Goal: Information Seeking & Learning: Learn about a topic

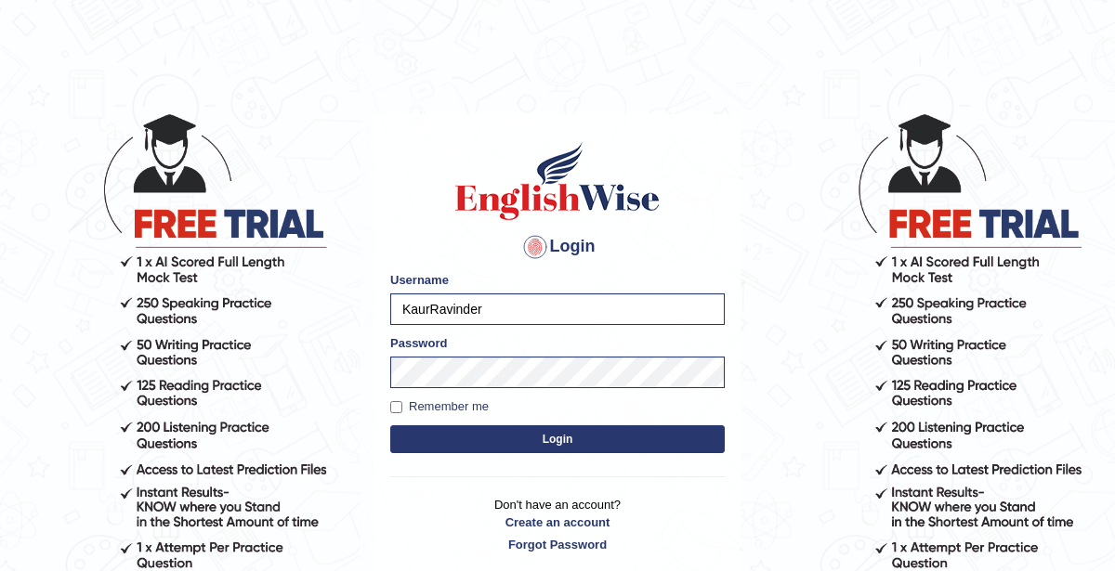
click at [571, 440] on button "Login" at bounding box center [557, 440] width 335 height 28
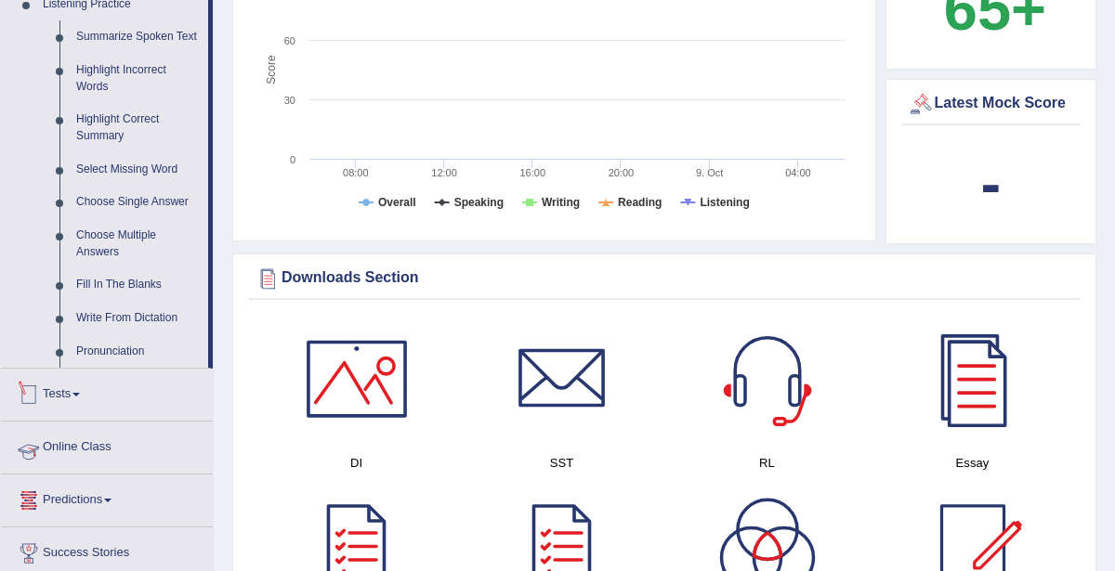
scroll to position [978, 0]
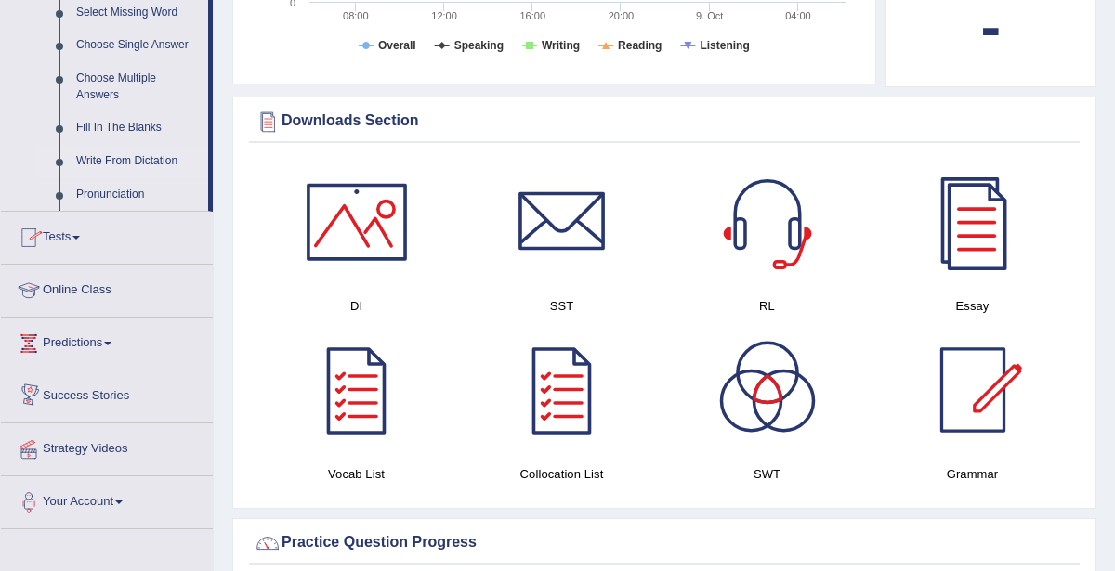
click at [132, 160] on link "Write From Dictation" at bounding box center [138, 161] width 140 height 33
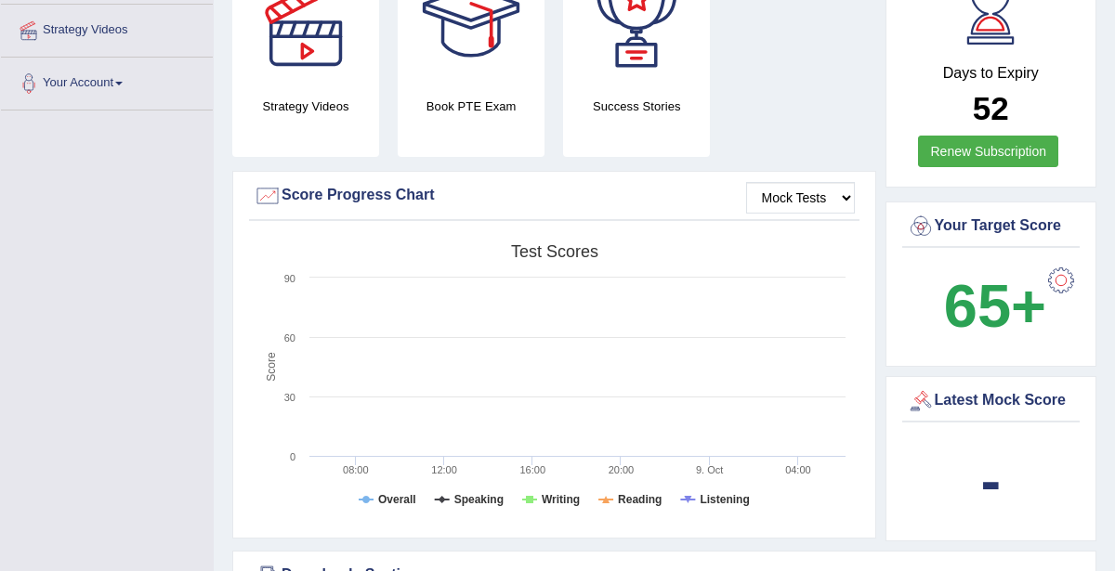
scroll to position [211, 0]
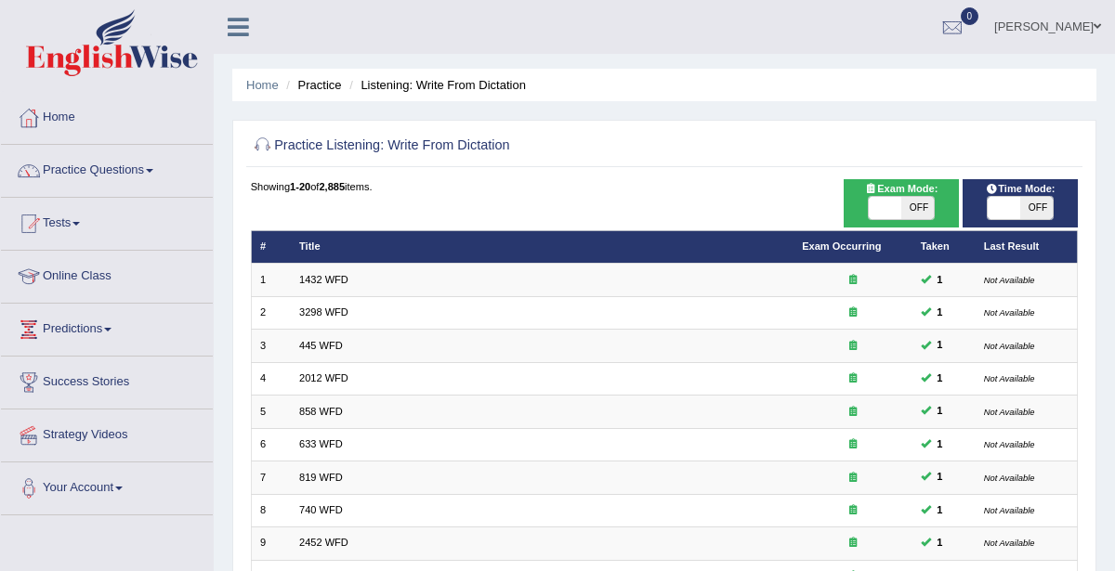
click at [909, 212] on span "OFF" at bounding box center [917, 208] width 33 height 22
checkbox input "true"
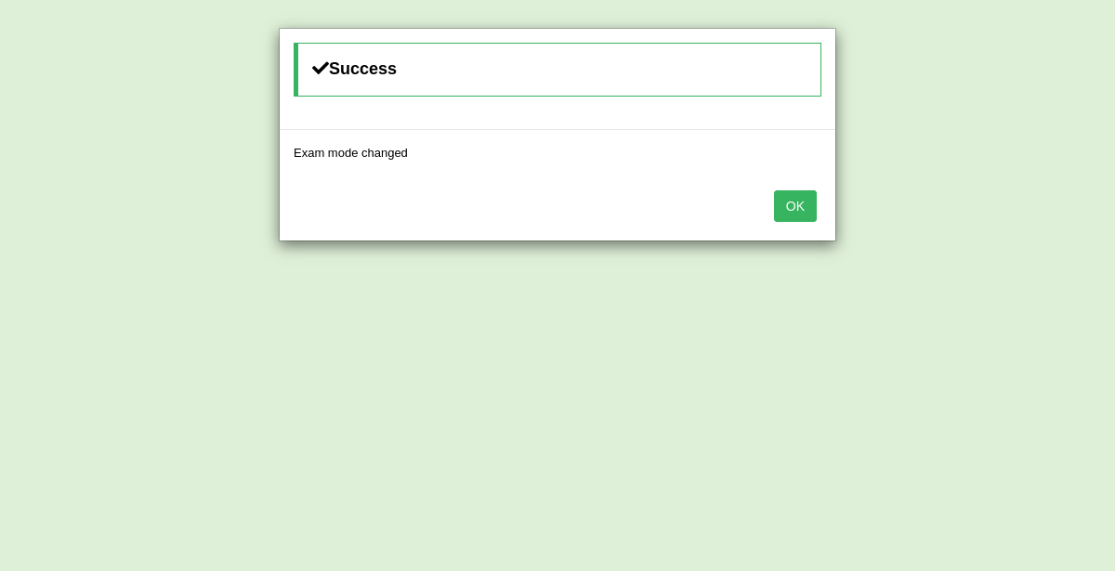
click at [776, 211] on button "OK" at bounding box center [795, 206] width 43 height 32
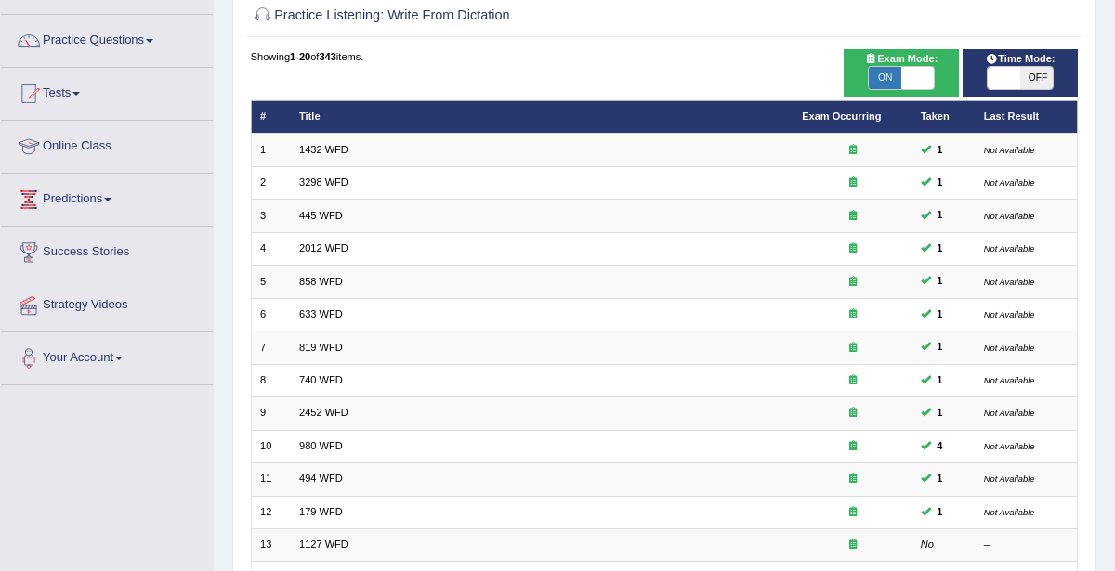
scroll to position [17, 0]
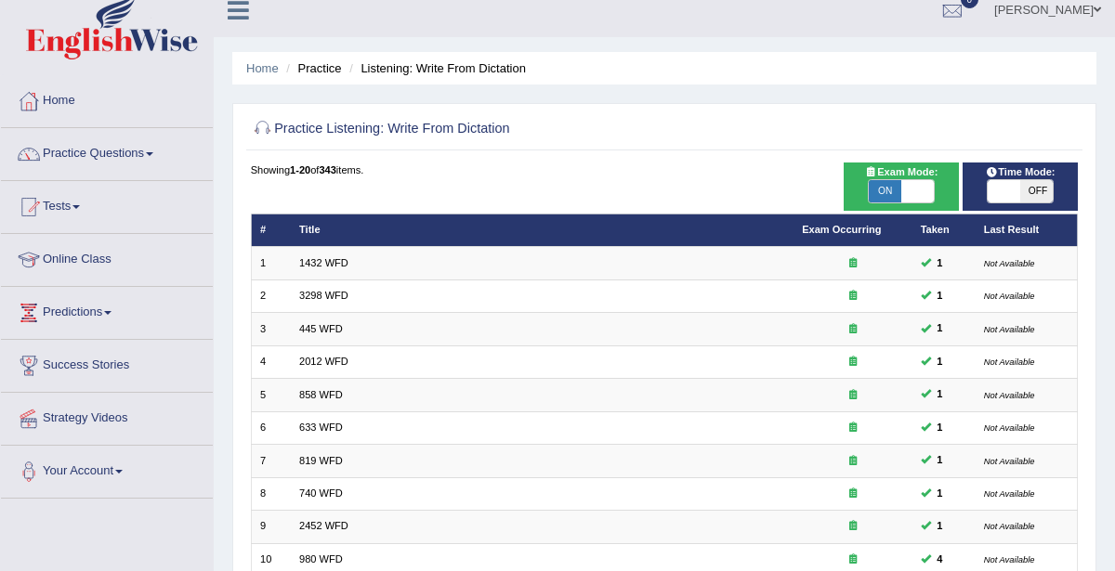
click at [1016, 185] on span at bounding box center [1004, 191] width 33 height 22
checkbox input "true"
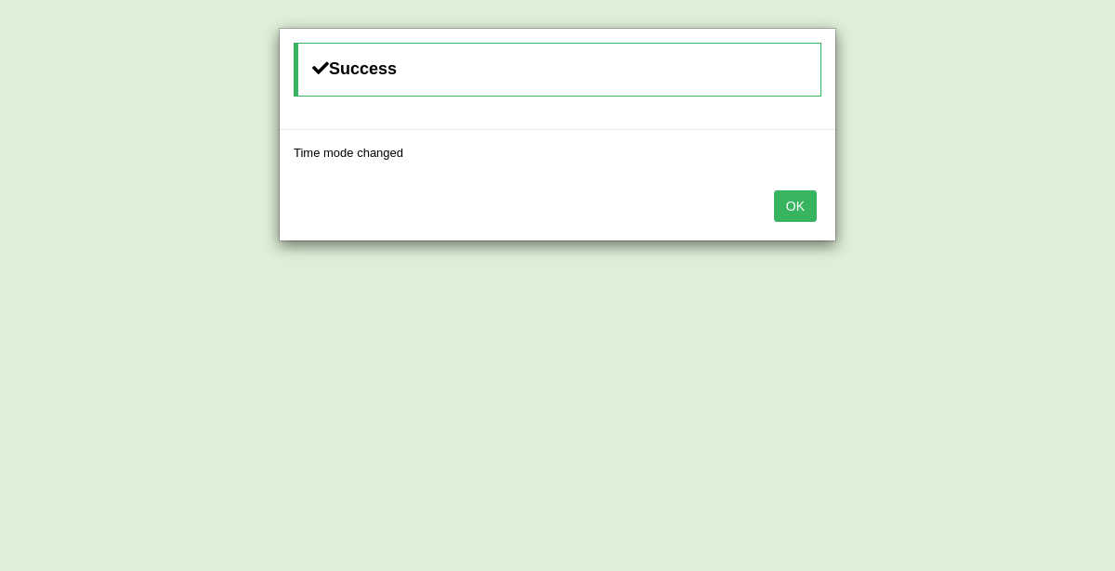
click at [803, 203] on button "OK" at bounding box center [795, 206] width 43 height 32
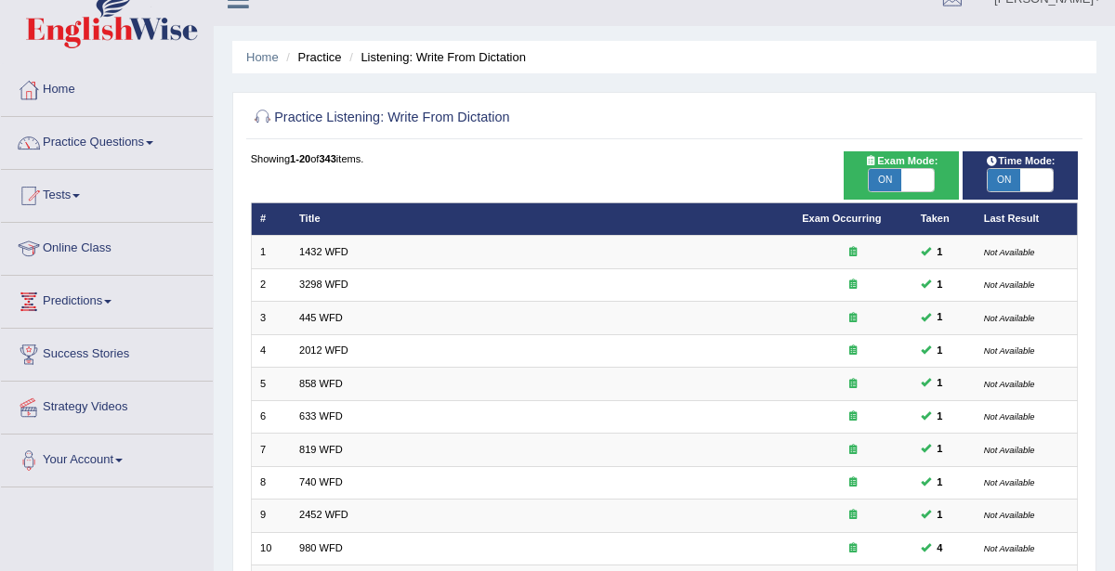
scroll to position [0, 0]
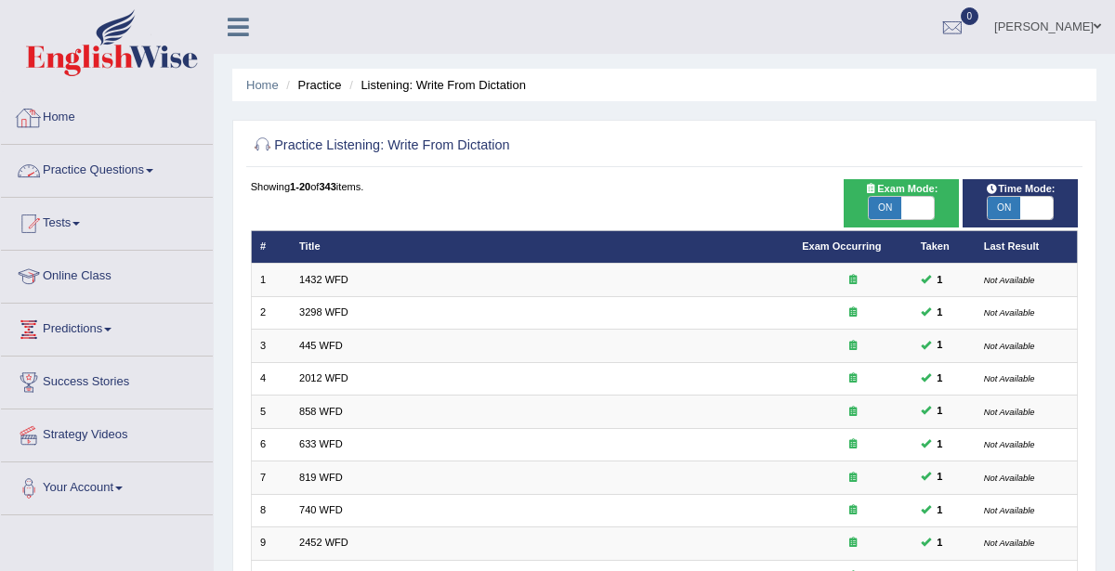
click at [137, 168] on link "Practice Questions" at bounding box center [107, 168] width 212 height 46
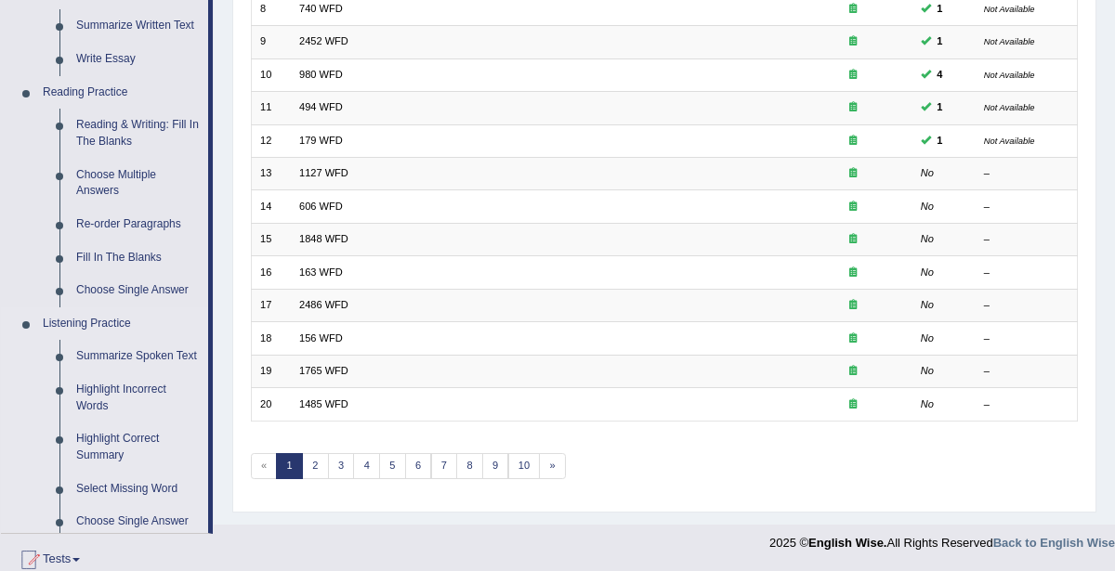
scroll to position [752, 0]
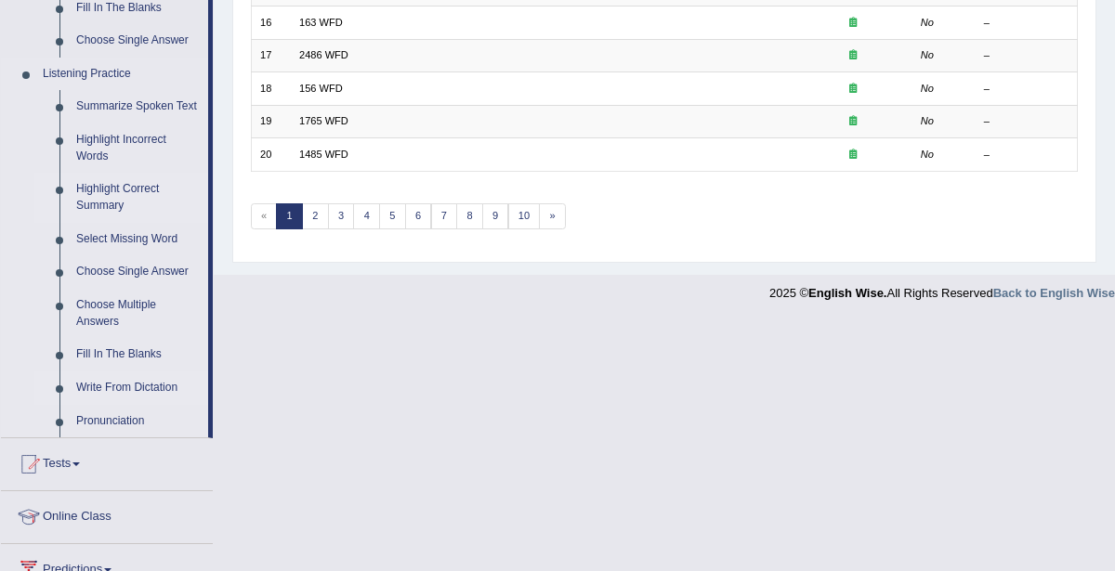
click at [110, 191] on link "Highlight Correct Summary" at bounding box center [138, 197] width 140 height 49
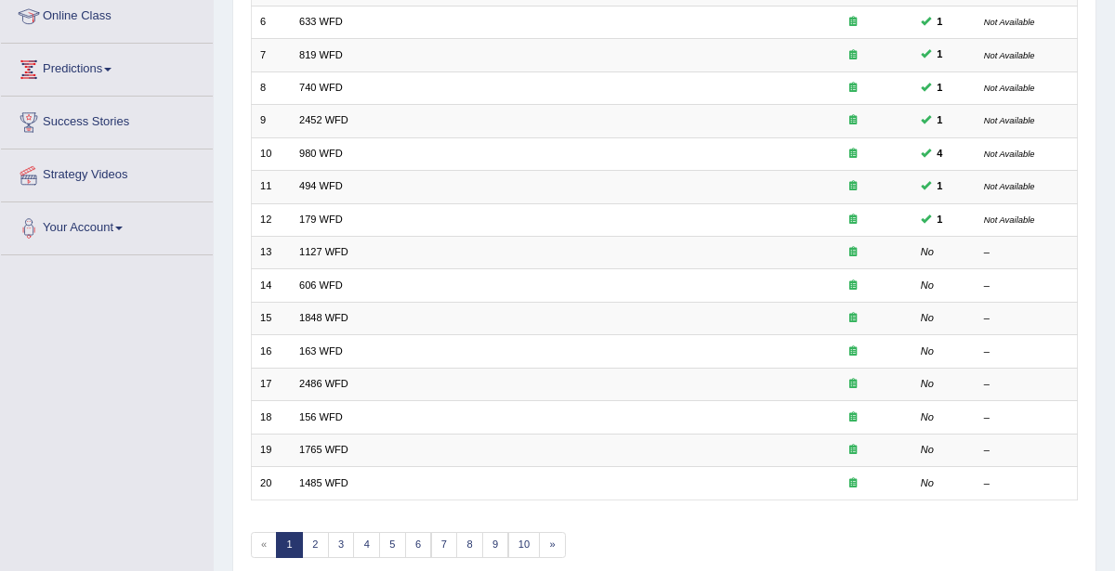
scroll to position [365, 0]
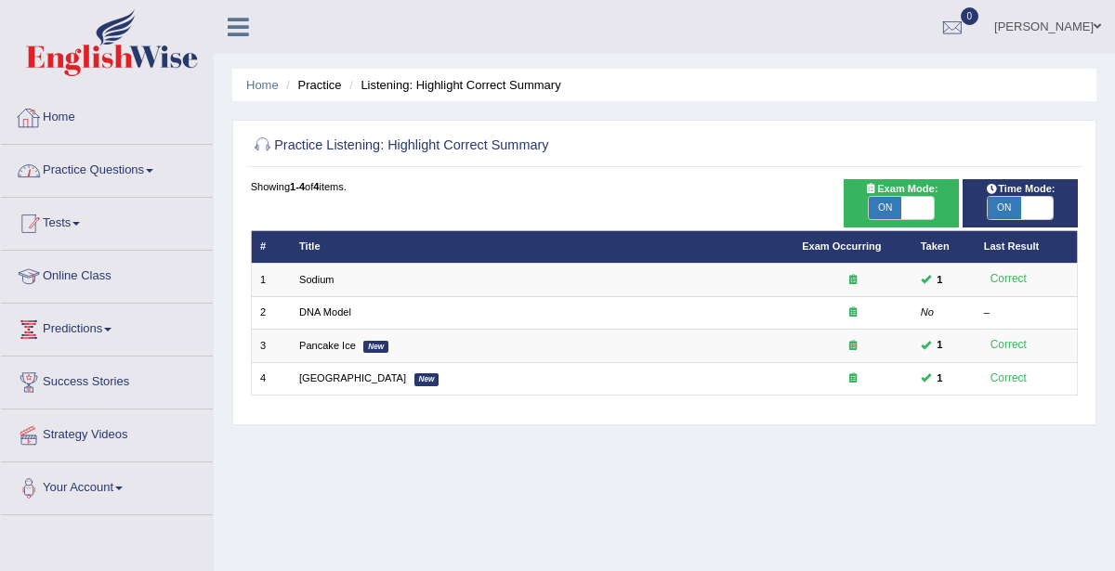
click at [101, 151] on link "Practice Questions" at bounding box center [107, 168] width 212 height 46
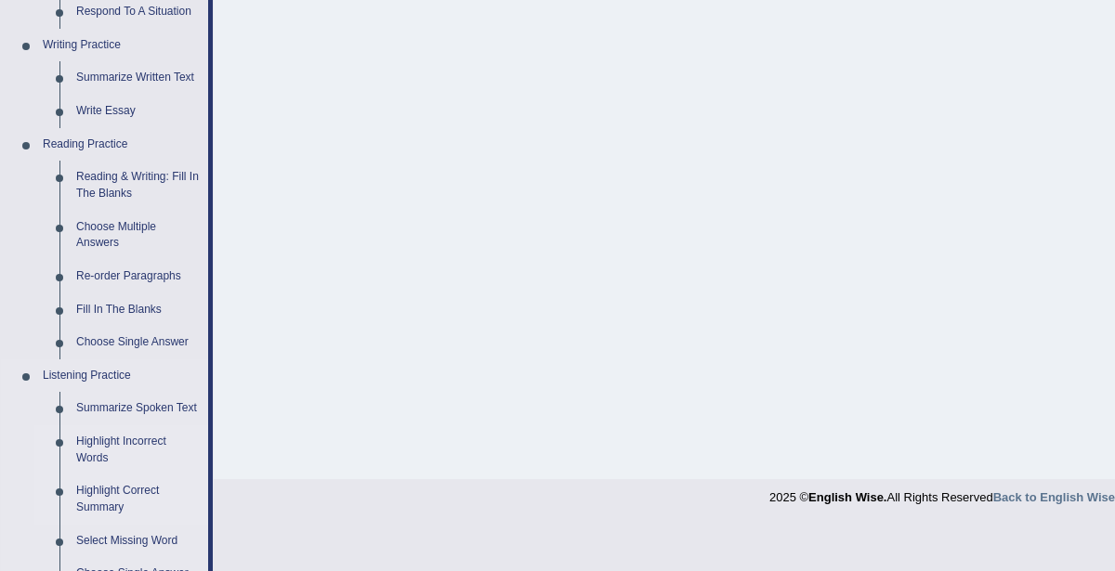
scroll to position [453, 0]
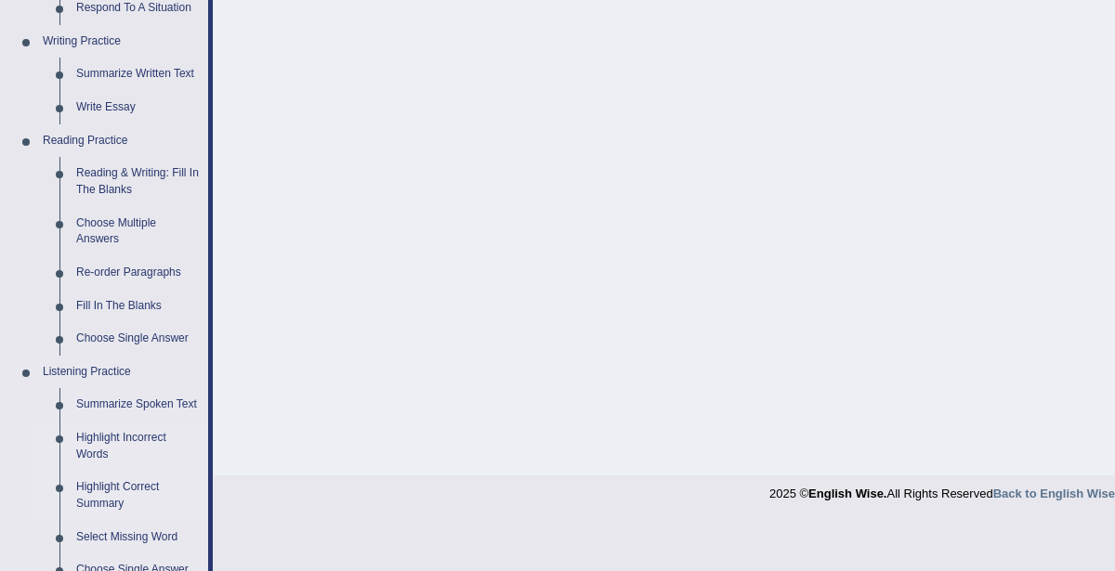
click at [96, 445] on link "Highlight Incorrect Words" at bounding box center [138, 446] width 140 height 49
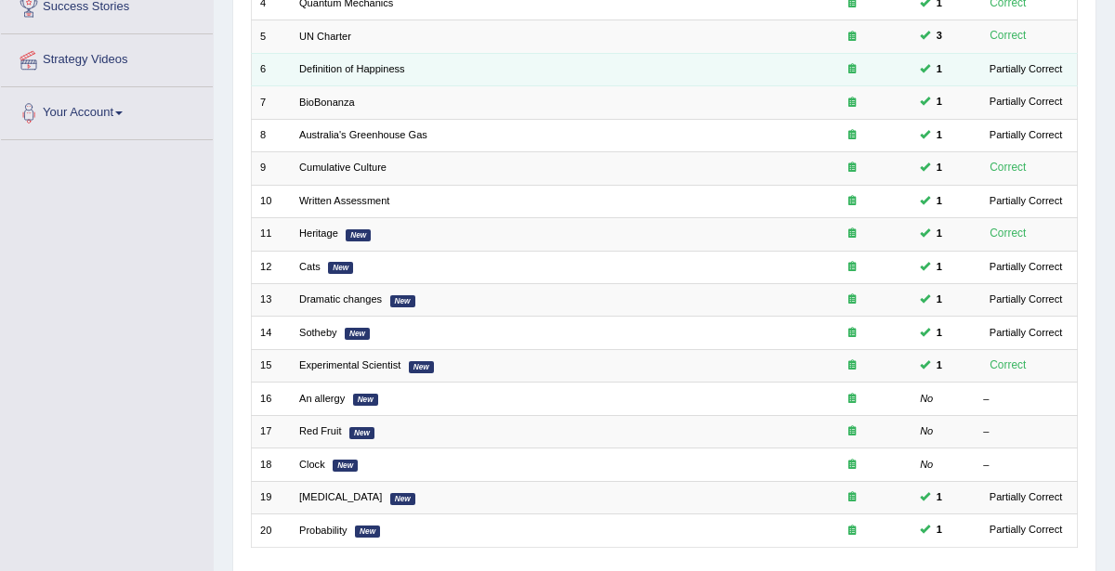
scroll to position [494, 0]
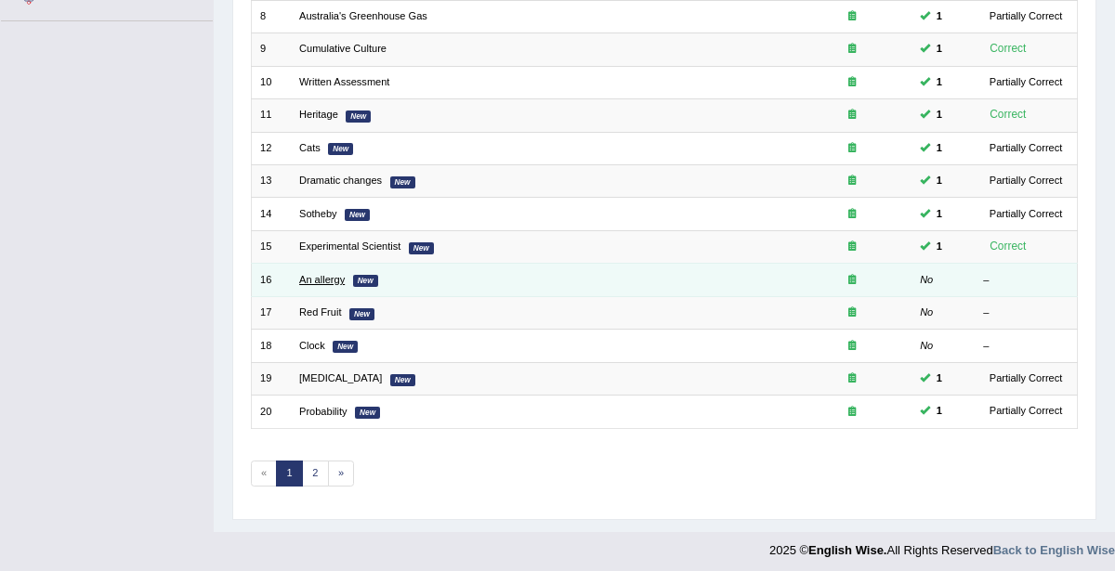
click at [331, 274] on link "An allergy" at bounding box center [322, 279] width 46 height 11
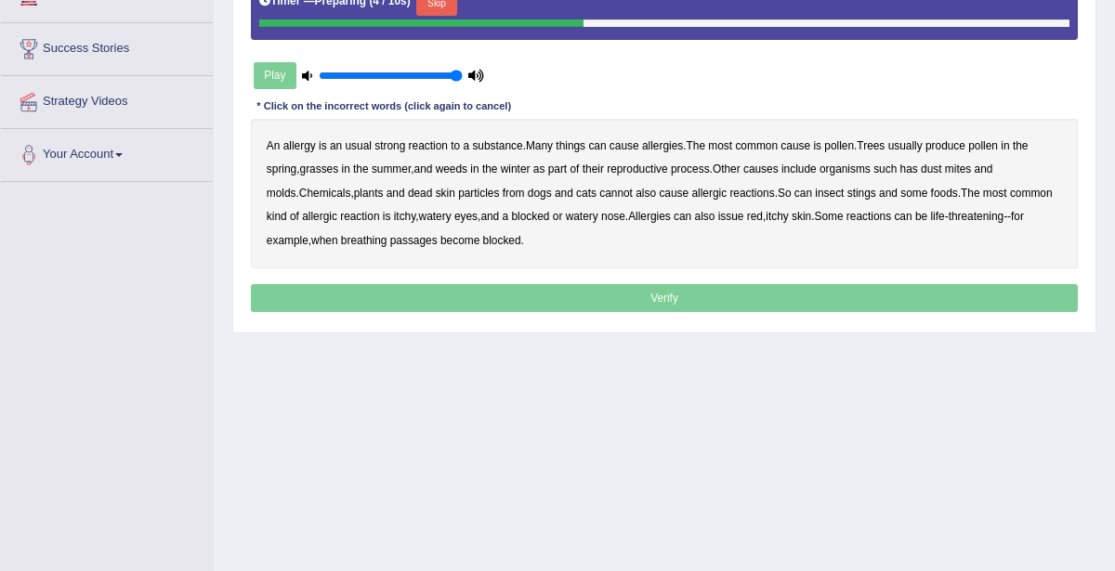
scroll to position [316, 0]
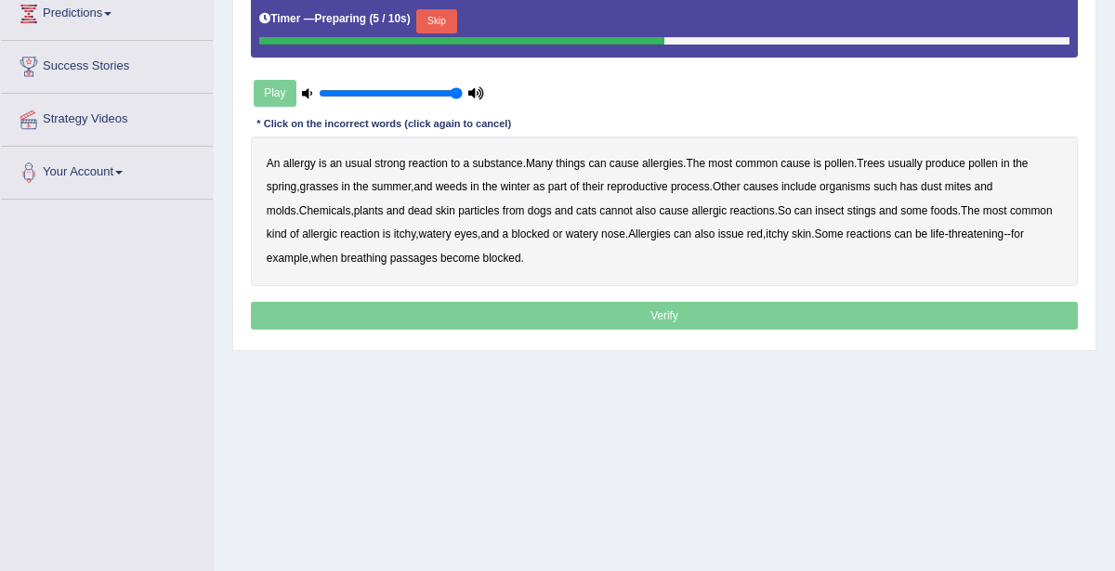
click at [433, 17] on button "Skip" at bounding box center [436, 21] width 40 height 24
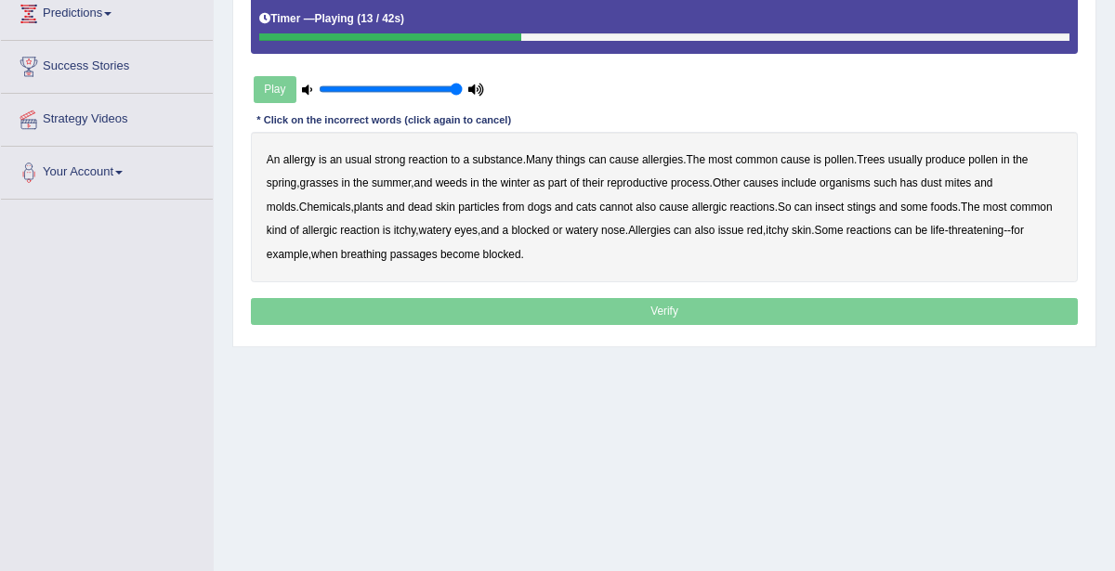
click at [514, 184] on b "winter" at bounding box center [516, 183] width 30 height 13
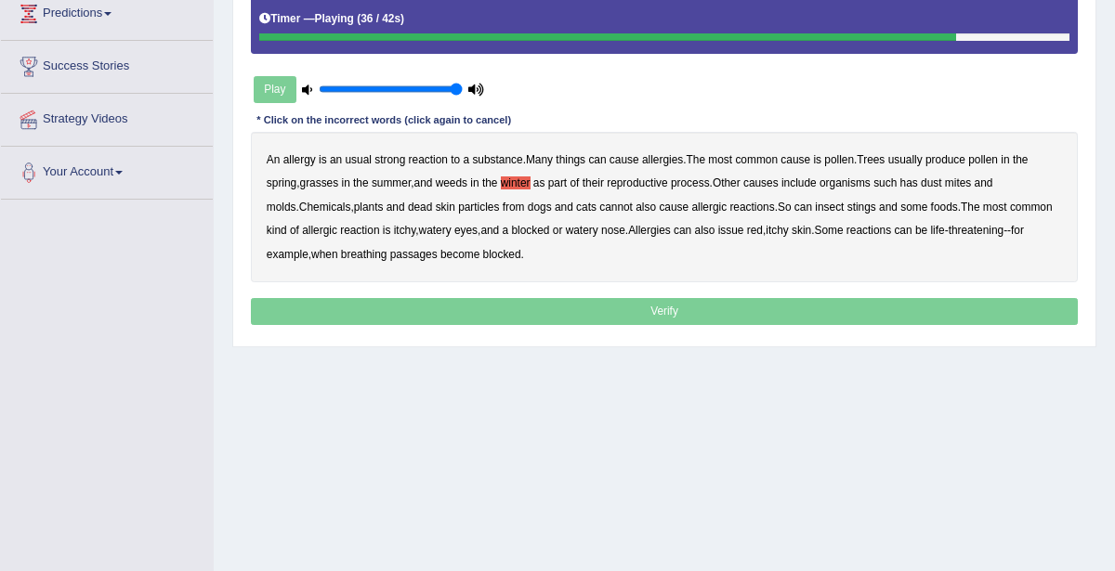
click at [718, 227] on b "issue" at bounding box center [731, 230] width 26 height 13
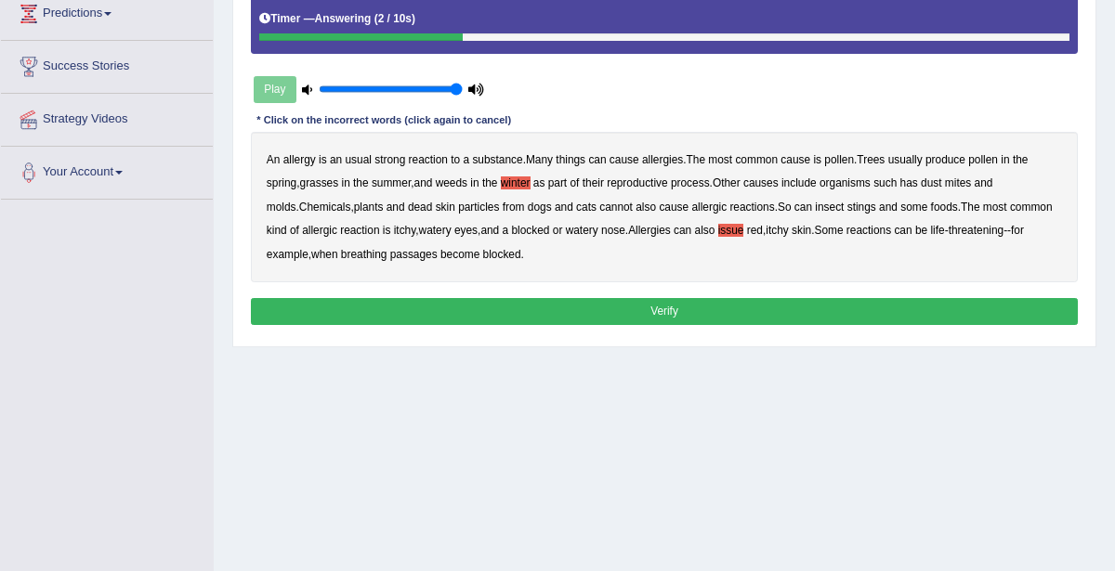
click at [640, 313] on button "Verify" at bounding box center [665, 311] width 828 height 27
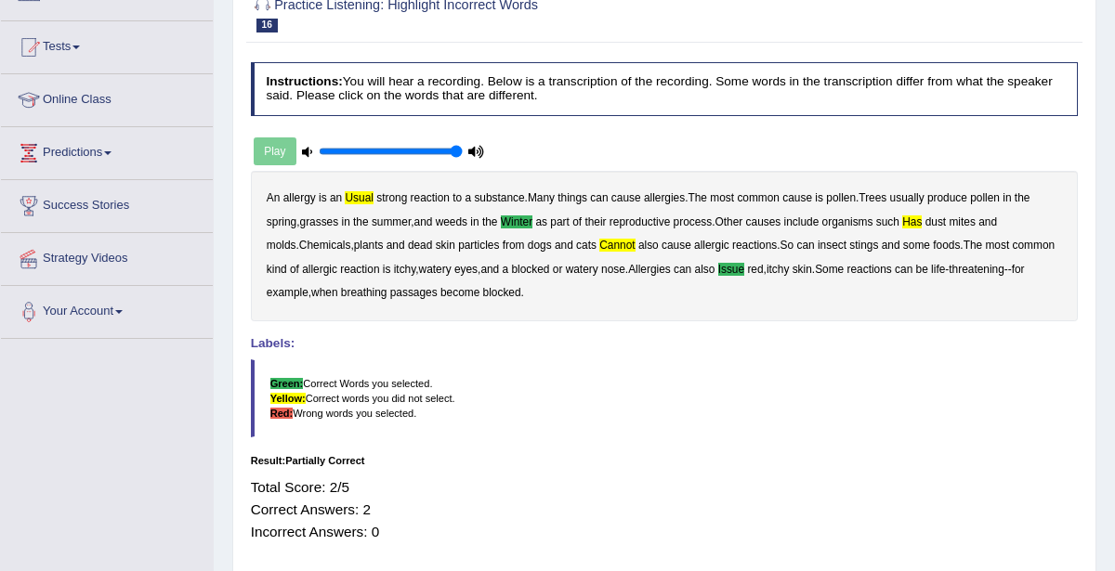
scroll to position [124, 0]
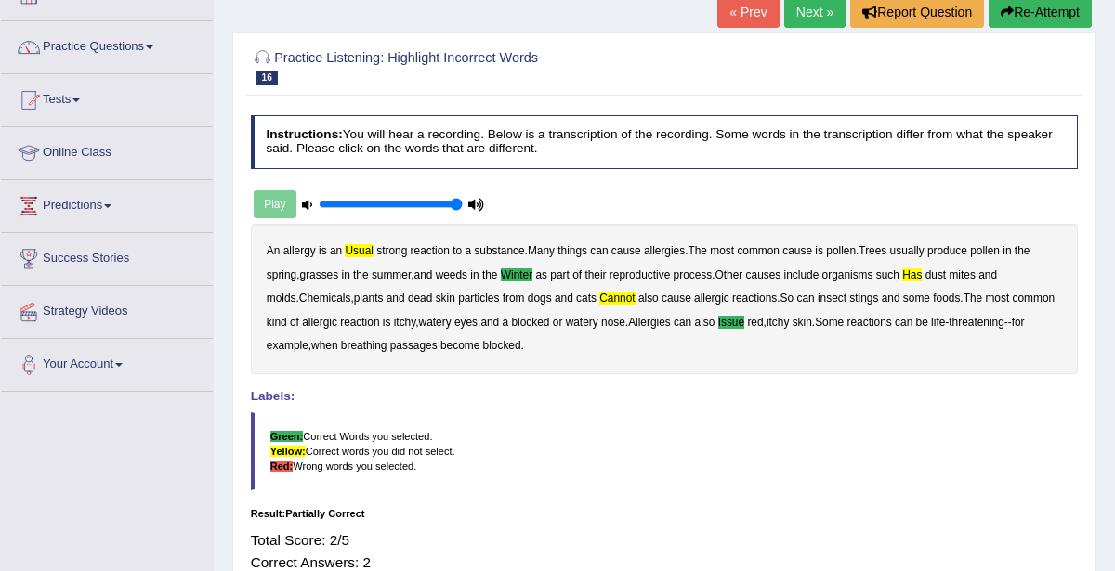
click at [744, 18] on link "« Prev" at bounding box center [747, 12] width 61 height 32
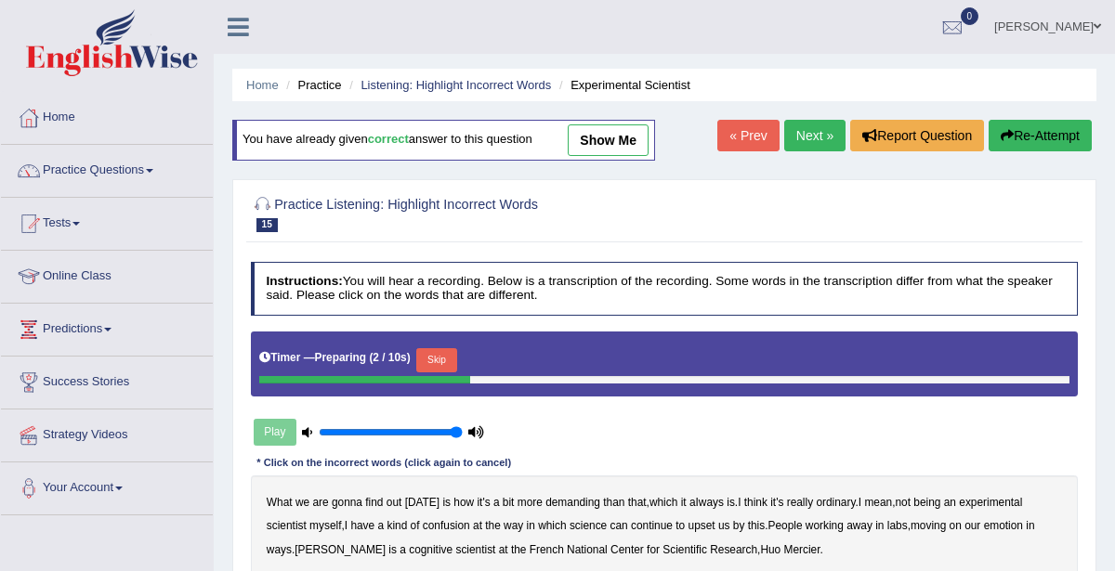
click at [811, 141] on link "Next »" at bounding box center [814, 136] width 61 height 32
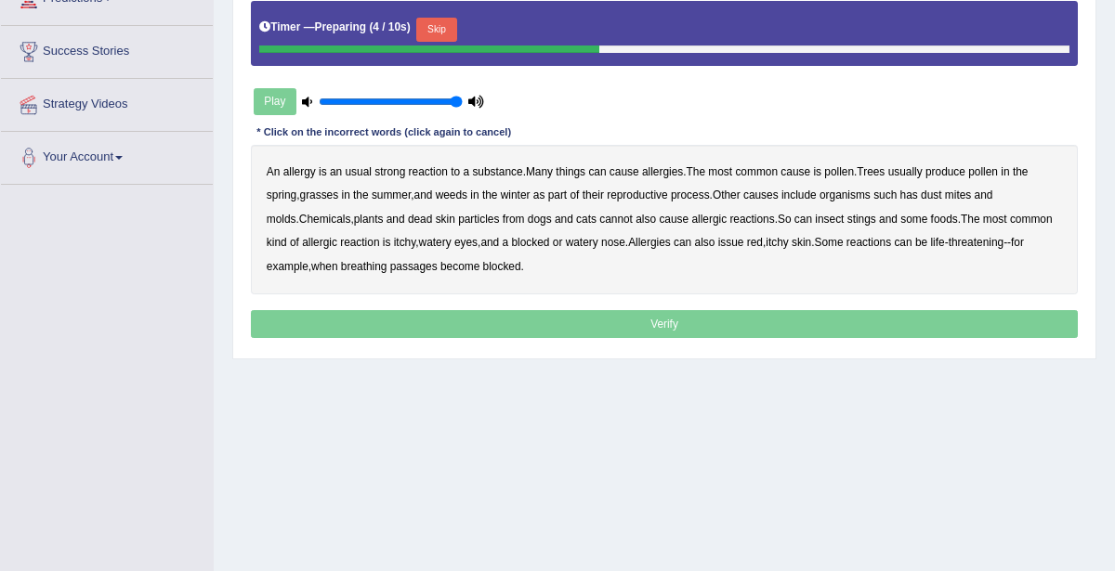
click at [431, 21] on button "Skip" at bounding box center [436, 30] width 40 height 24
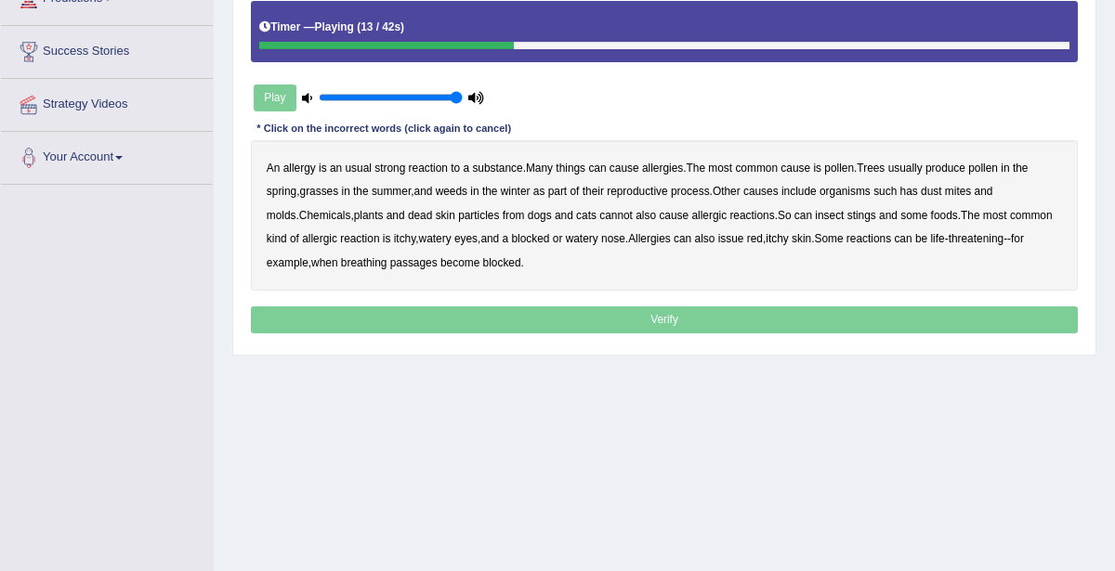
click at [528, 189] on b "winter" at bounding box center [516, 191] width 30 height 13
click at [599, 217] on b "cannot" at bounding box center [615, 215] width 33 height 13
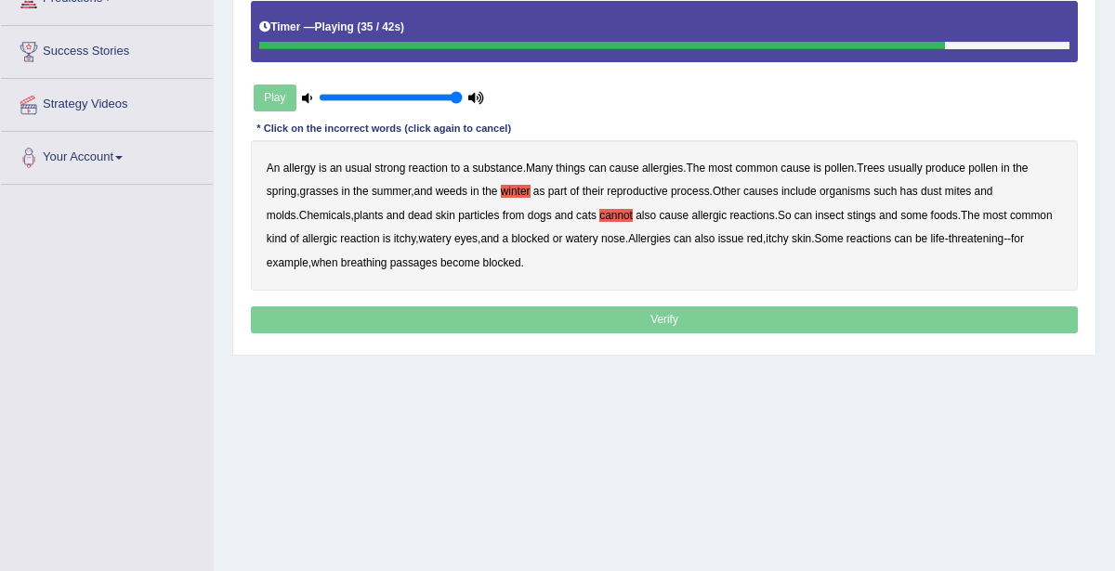
click at [718, 239] on b "issue" at bounding box center [731, 238] width 26 height 13
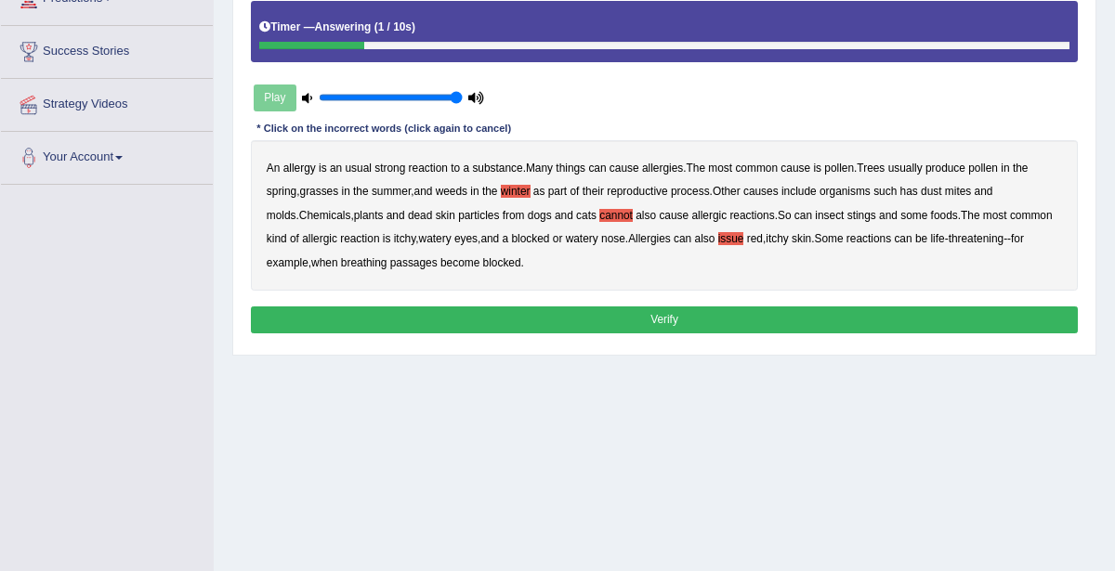
click at [689, 307] on button "Verify" at bounding box center [665, 320] width 828 height 27
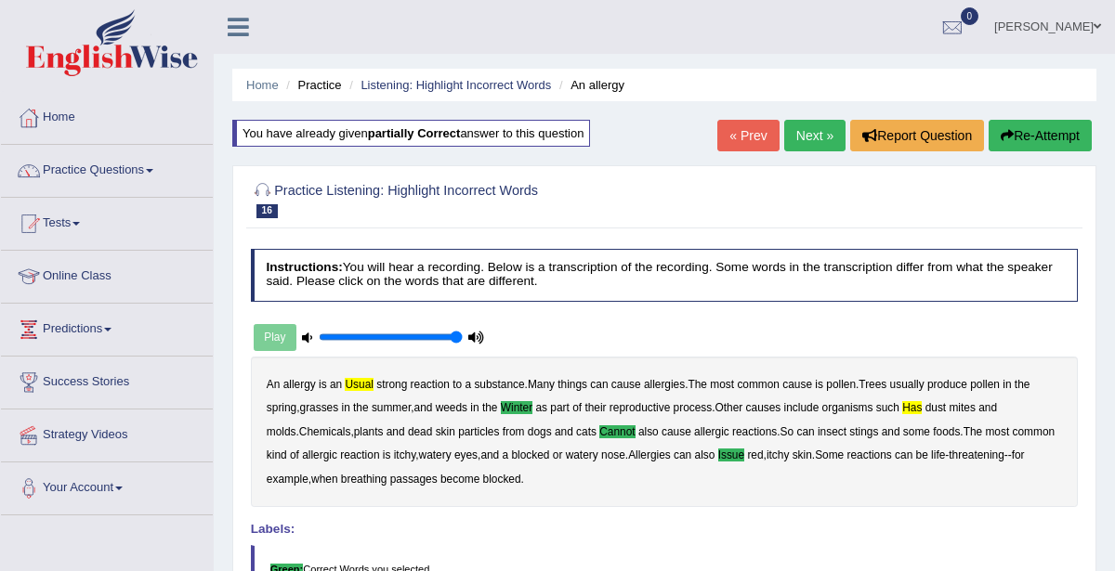
click at [302, 335] on icon at bounding box center [307, 338] width 10 height 10
click at [261, 335] on div "Play" at bounding box center [369, 338] width 237 height 40
click at [284, 339] on div "Play" at bounding box center [369, 338] width 237 height 40
click at [114, 167] on link "Practice Questions" at bounding box center [107, 168] width 212 height 46
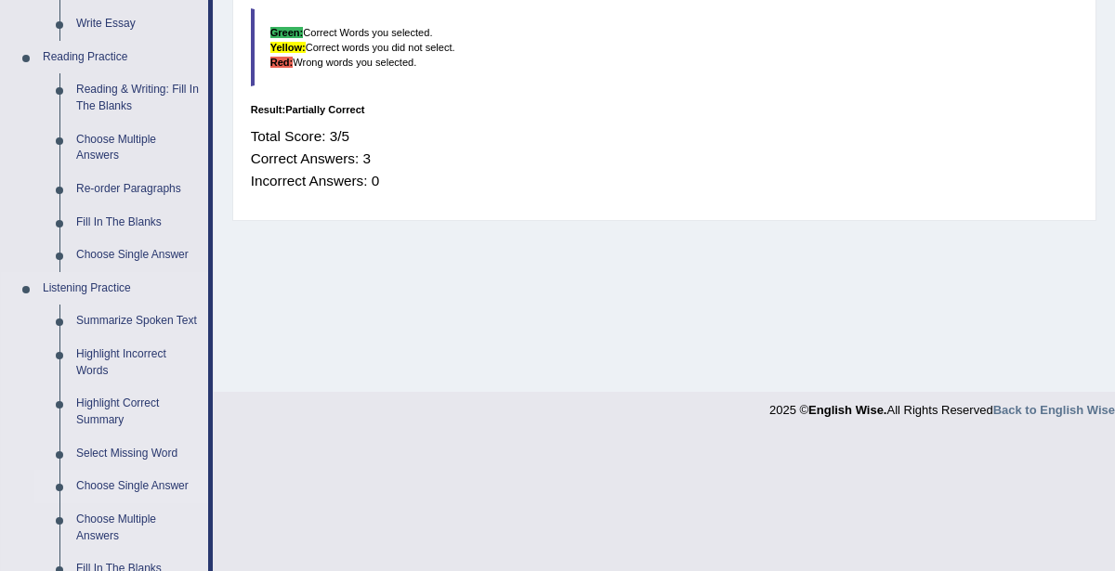
scroll to position [627, 0]
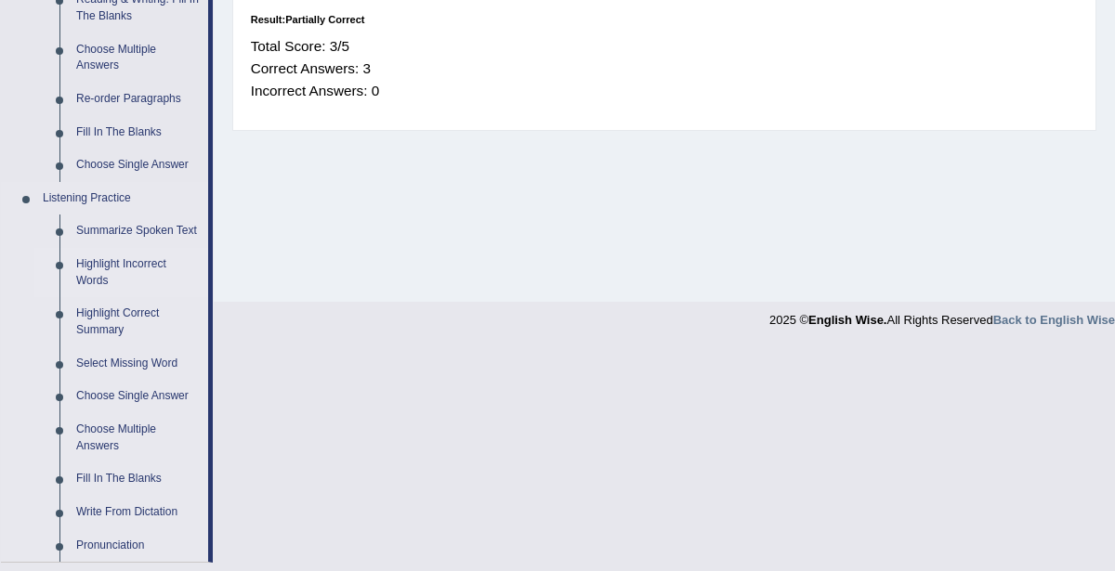
click at [122, 266] on link "Highlight Incorrect Words" at bounding box center [138, 272] width 140 height 49
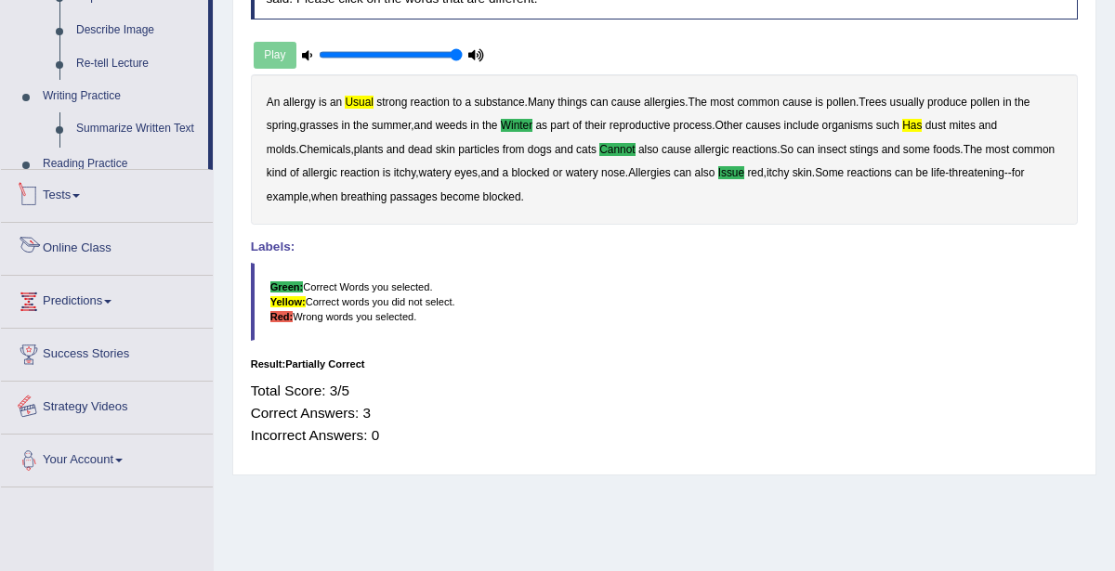
scroll to position [404, 0]
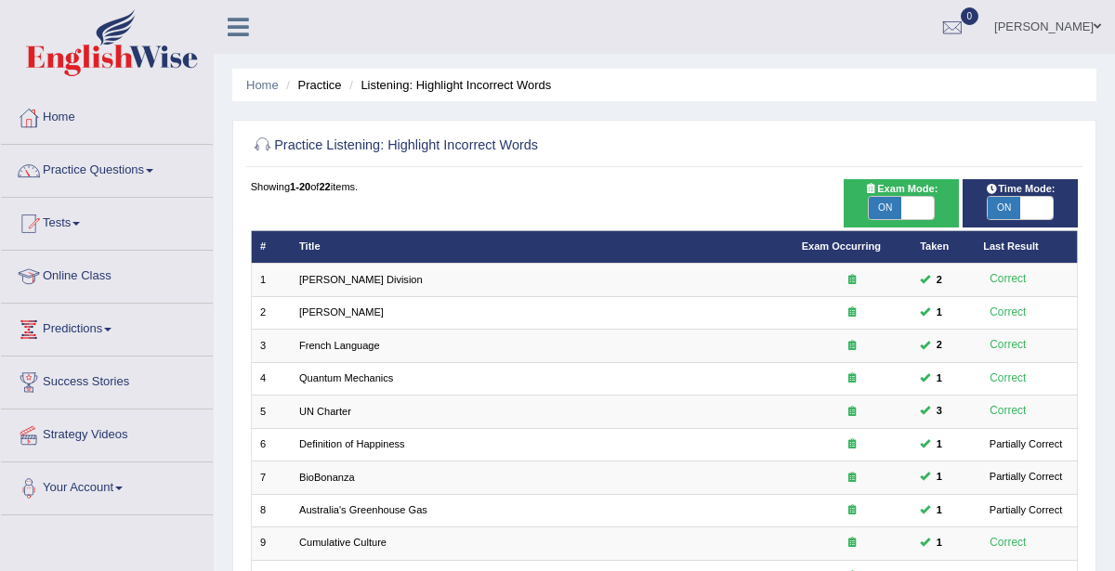
drag, startPoint x: 0, startPoint y: 0, endPoint x: 1030, endPoint y: 202, distance: 1049.2
click at [1030, 201] on span at bounding box center [1036, 208] width 33 height 22
click at [1030, 202] on span at bounding box center [1036, 208] width 33 height 22
checkbox input "false"
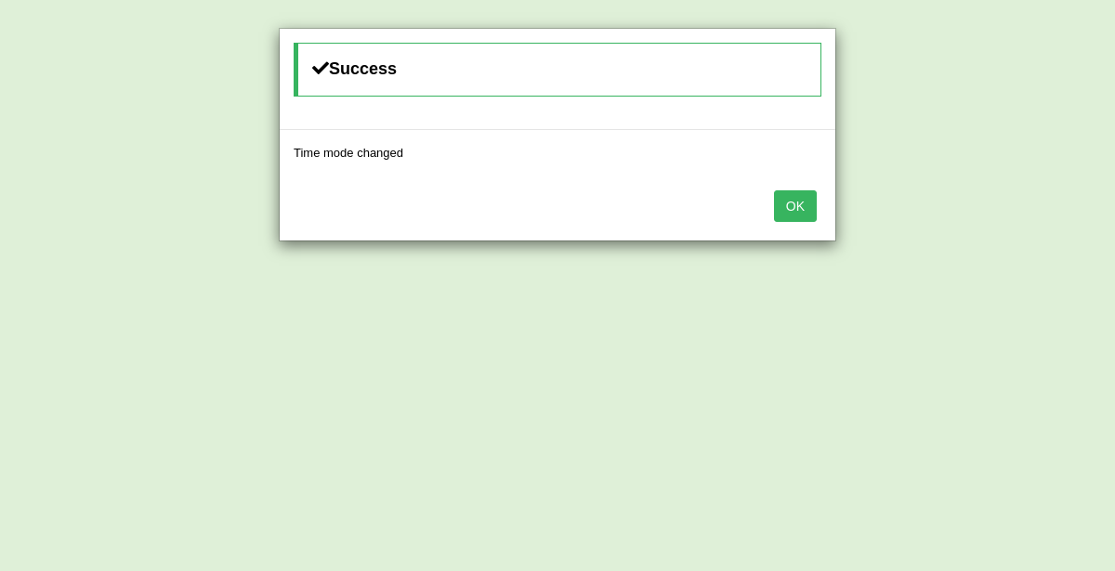
click at [808, 198] on button "OK" at bounding box center [795, 206] width 43 height 32
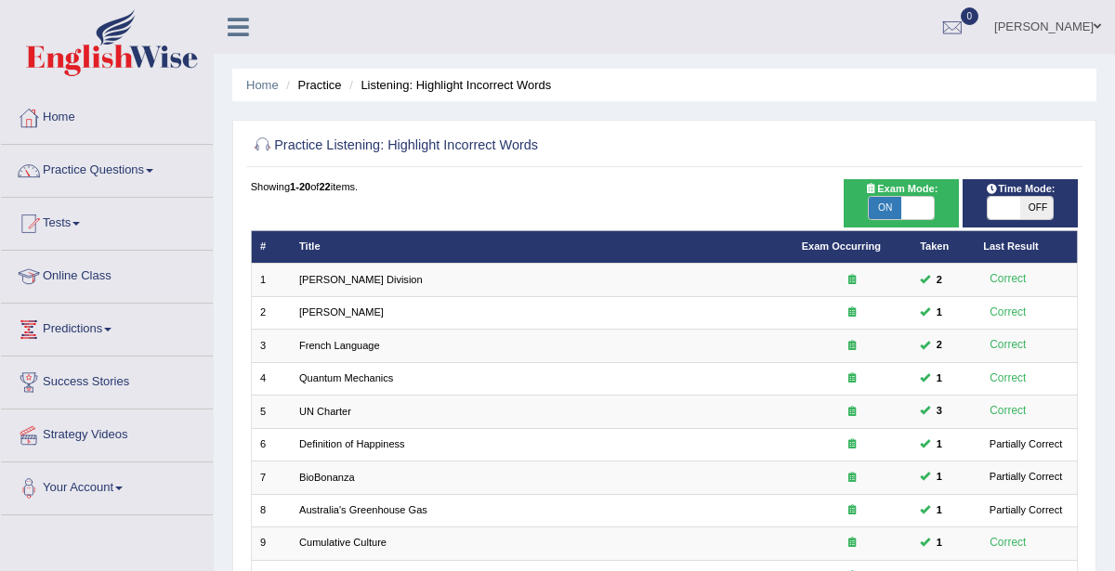
scroll to position [475, 0]
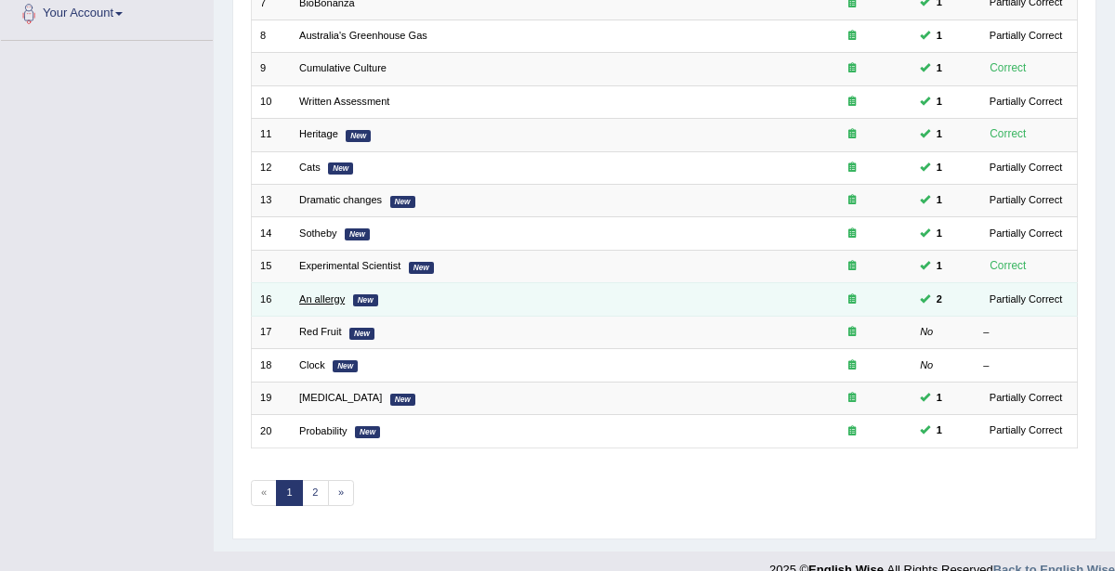
click at [326, 294] on link "An allergy" at bounding box center [322, 299] width 46 height 11
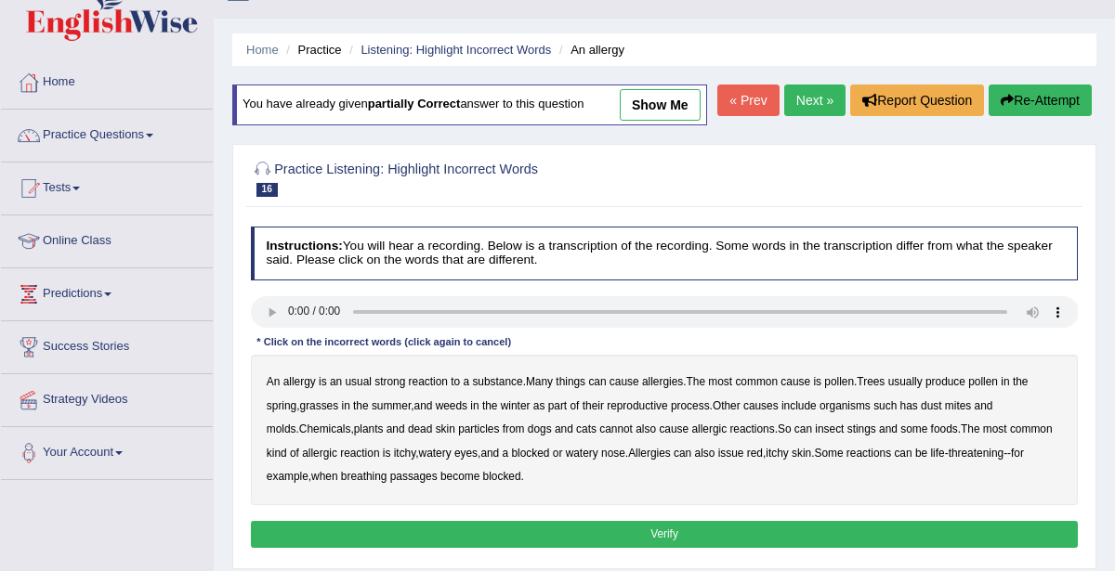
scroll to position [77, 0]
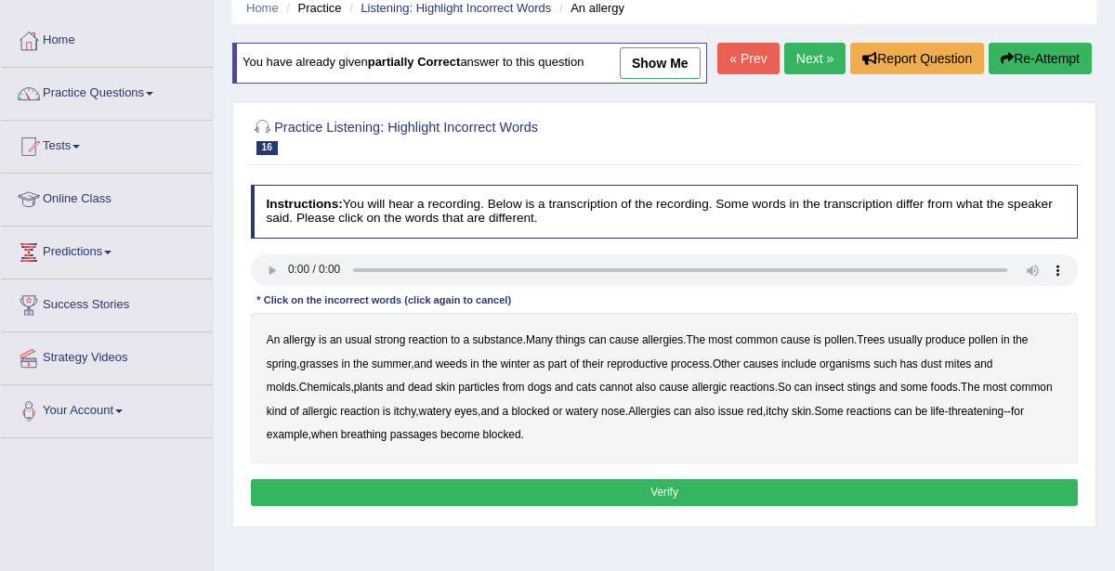
click at [681, 61] on link "show me" at bounding box center [660, 63] width 81 height 32
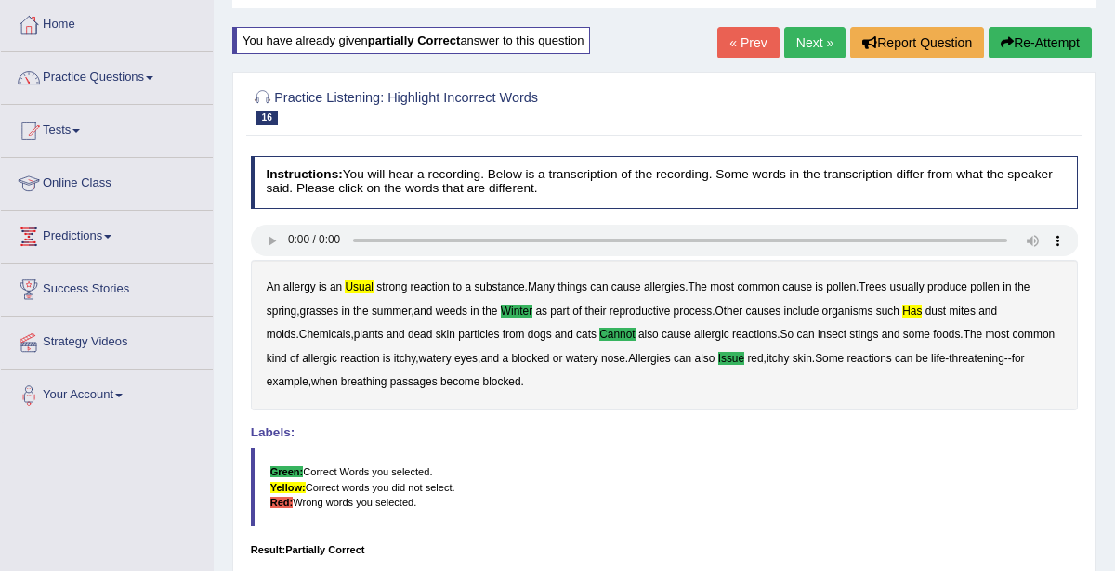
scroll to position [0, 0]
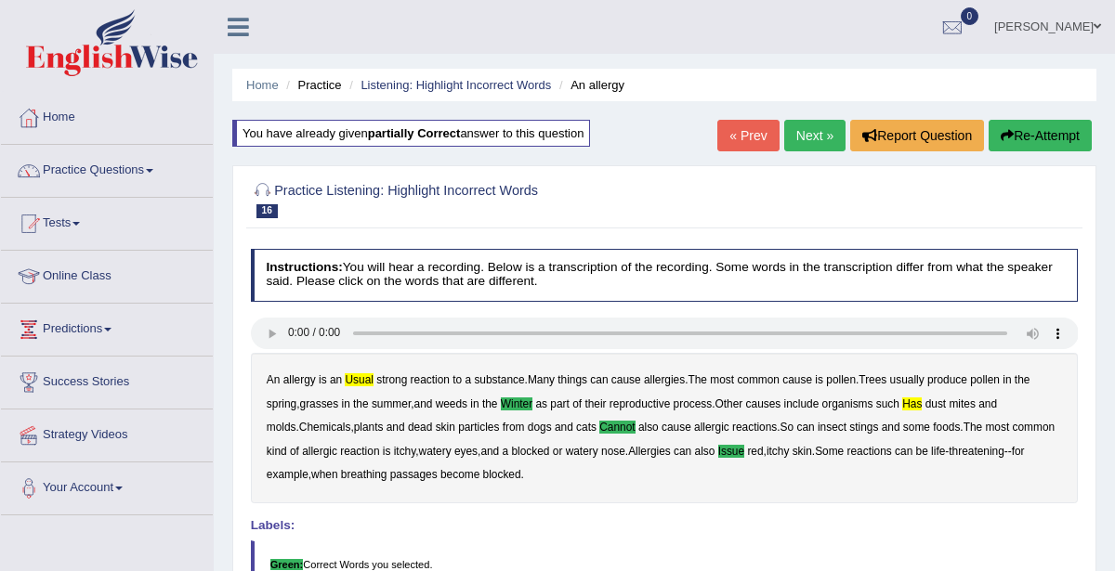
click at [794, 131] on link "Next »" at bounding box center [814, 136] width 61 height 32
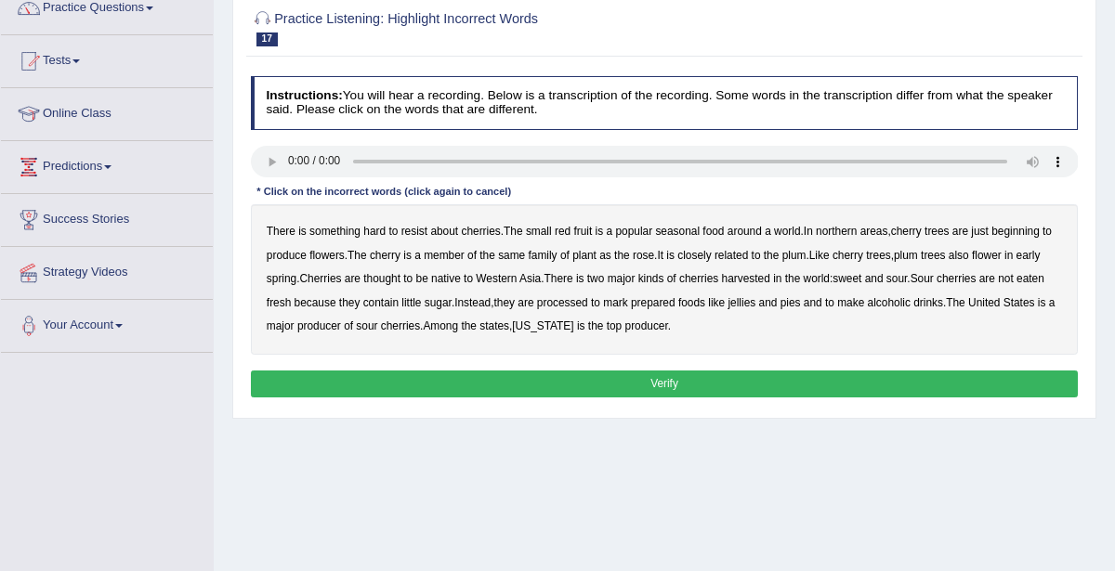
click at [769, 231] on b "a" at bounding box center [768, 231] width 7 height 13
click at [767, 232] on b "a" at bounding box center [768, 231] width 7 height 13
click at [611, 234] on b "a" at bounding box center [610, 231] width 7 height 13
click at [610, 230] on b "a" at bounding box center [610, 231] width 7 height 13
click at [290, 255] on b "produce" at bounding box center [287, 255] width 40 height 13
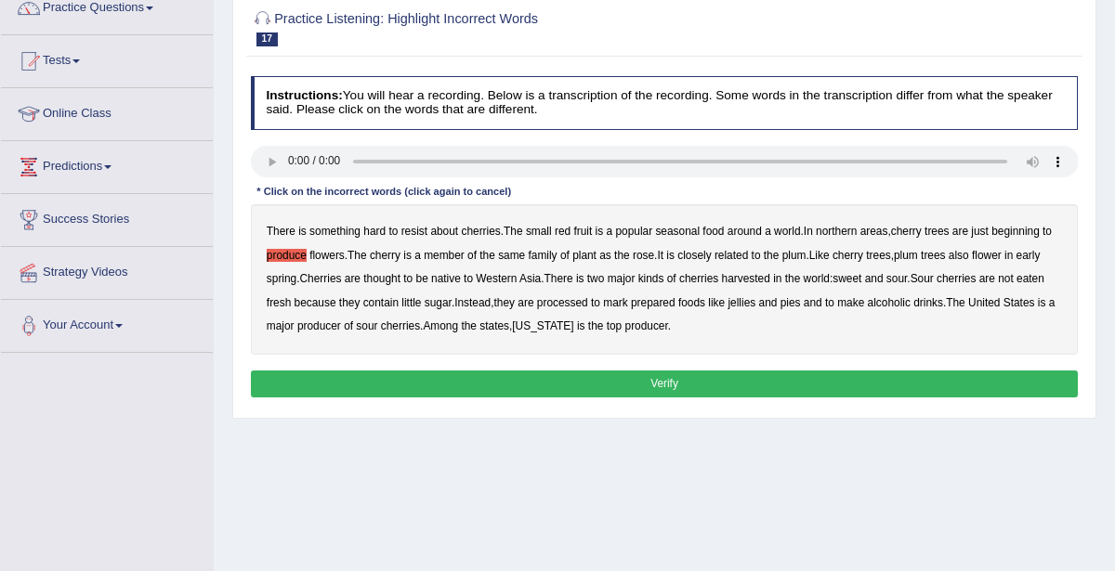
click at [683, 380] on button "Verify" at bounding box center [665, 384] width 828 height 27
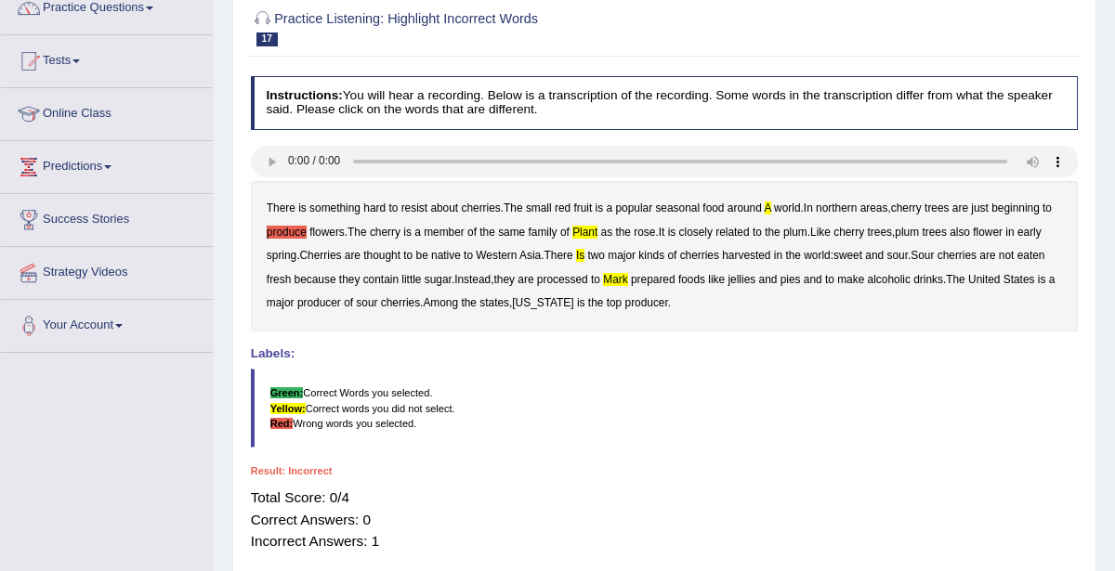
click at [770, 205] on b "a" at bounding box center [768, 208] width 7 height 13
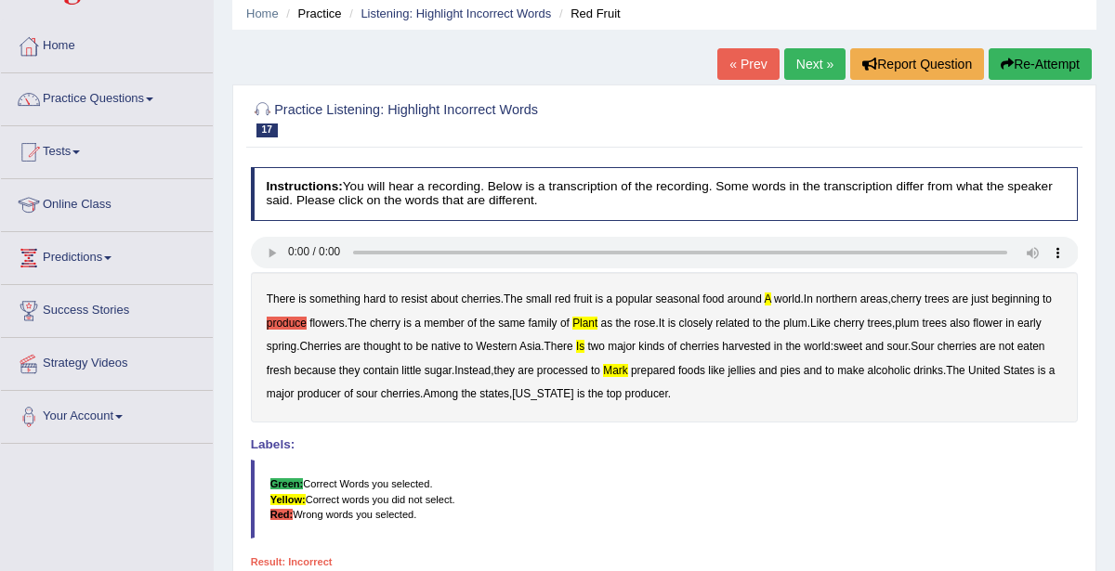
scroll to position [61, 0]
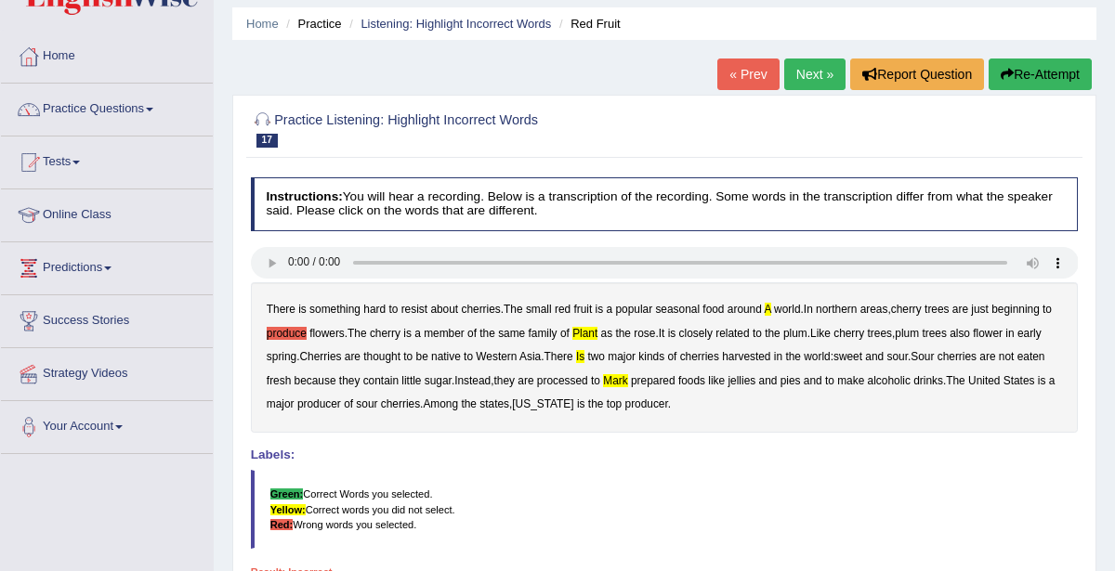
click at [770, 309] on b "a" at bounding box center [768, 309] width 7 height 13
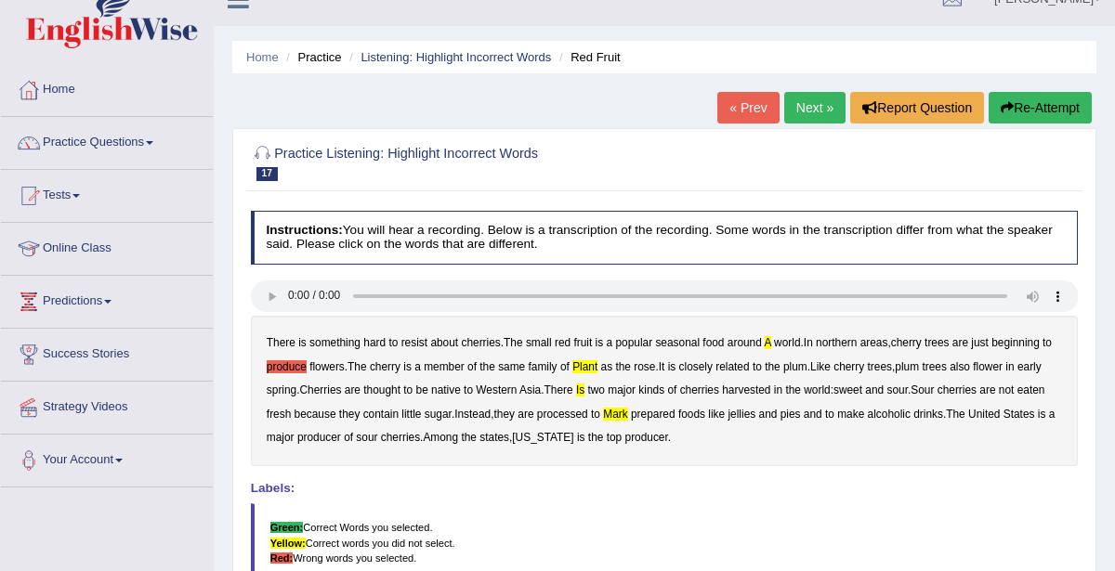
scroll to position [40, 0]
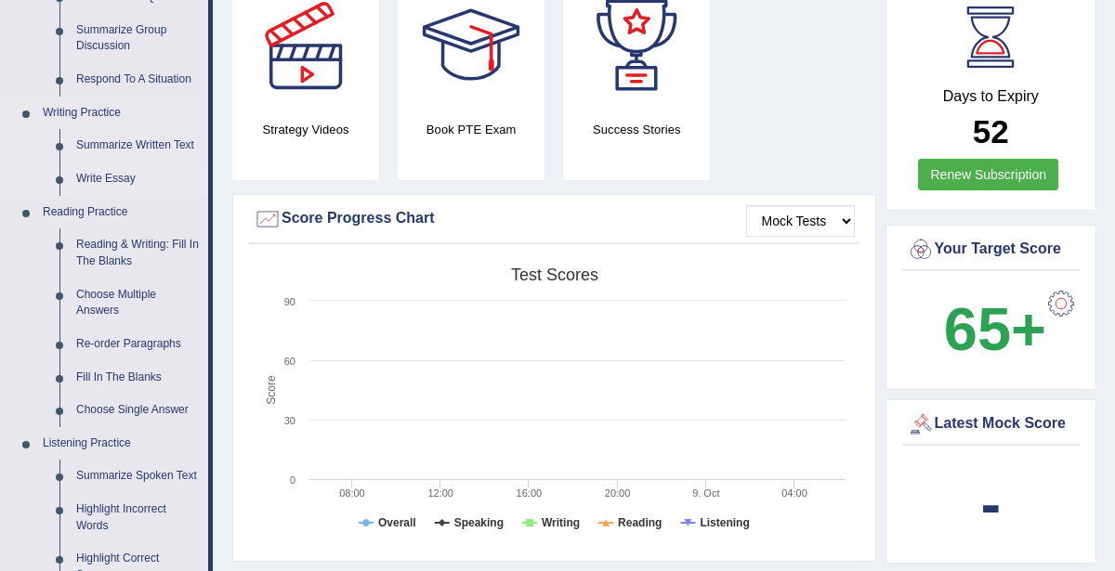
scroll to position [370, 0]
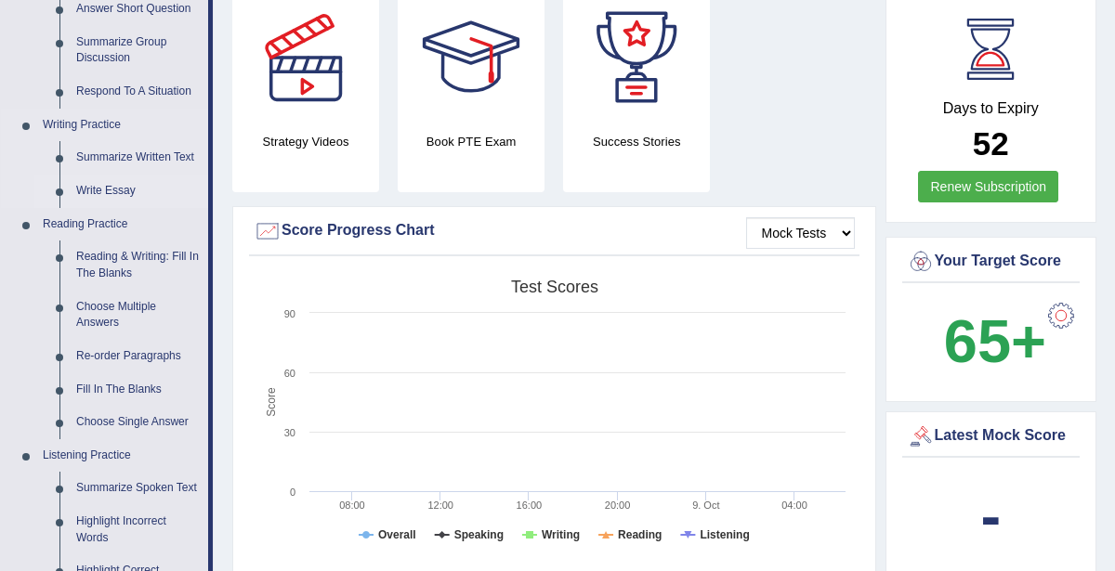
click at [111, 182] on link "Write Essay" at bounding box center [138, 191] width 140 height 33
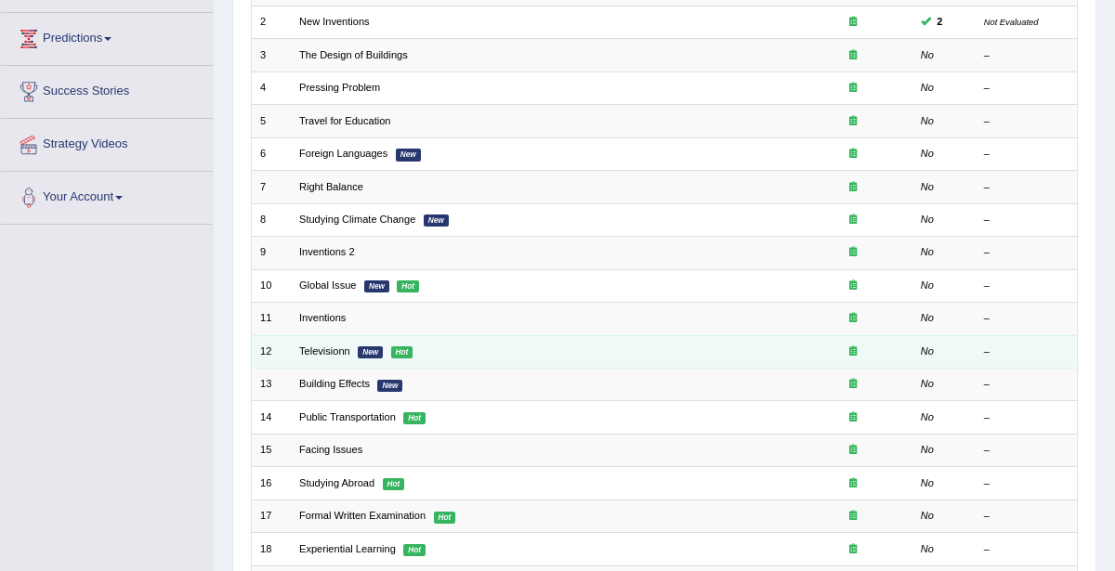
scroll to position [145, 0]
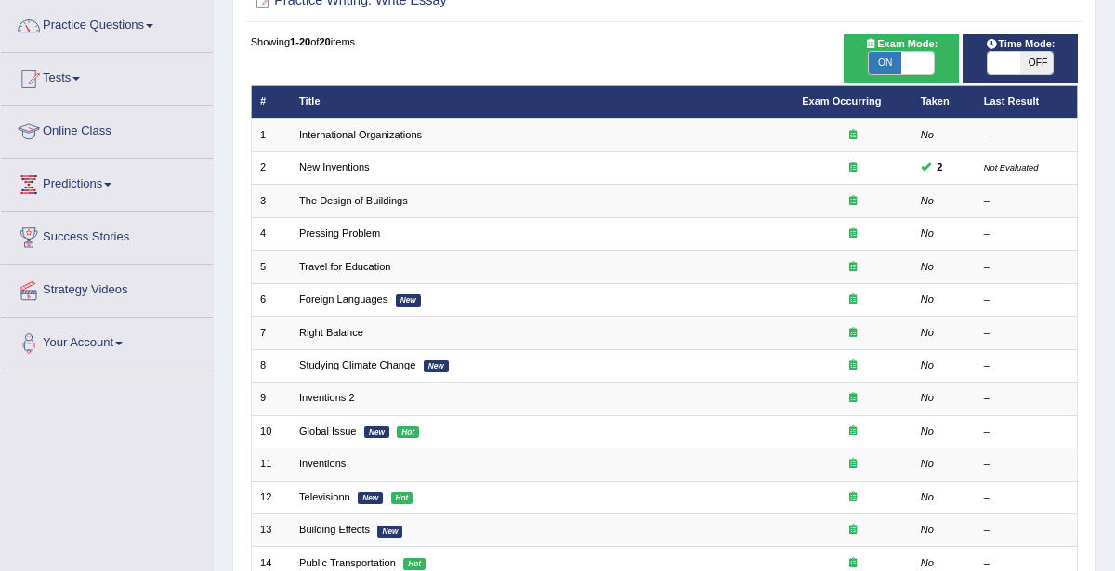
click at [908, 56] on span at bounding box center [917, 63] width 33 height 22
checkbox input "false"
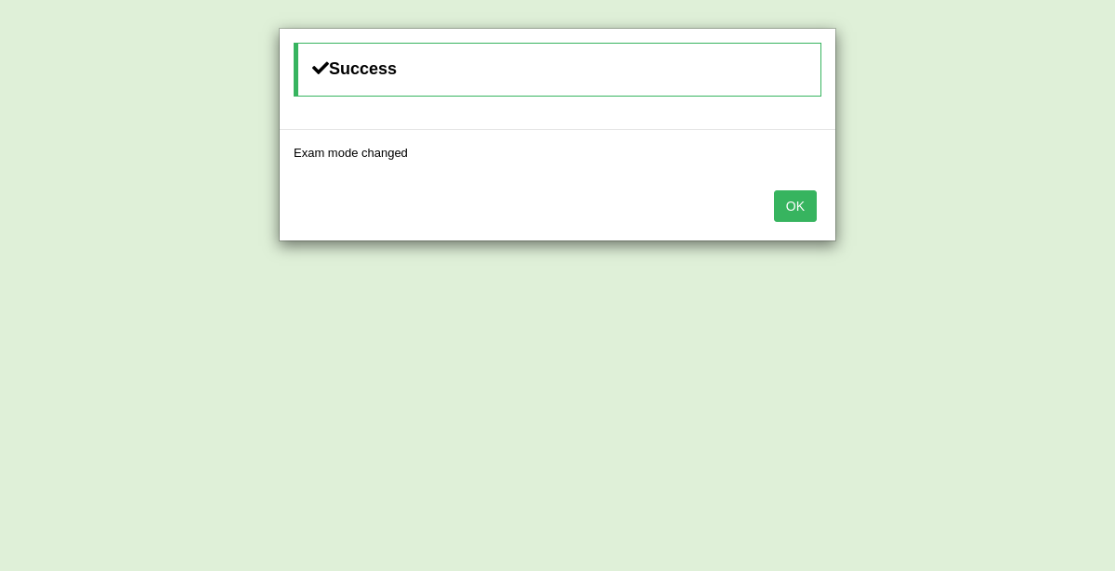
click at [801, 207] on button "OK" at bounding box center [795, 206] width 43 height 32
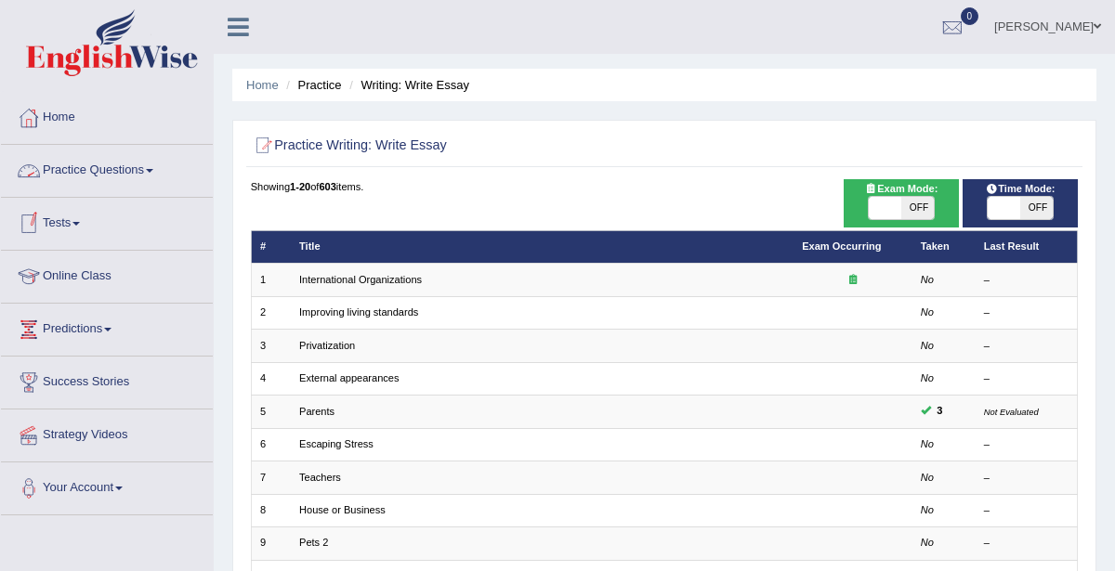
click at [155, 166] on link "Practice Questions" at bounding box center [107, 168] width 212 height 46
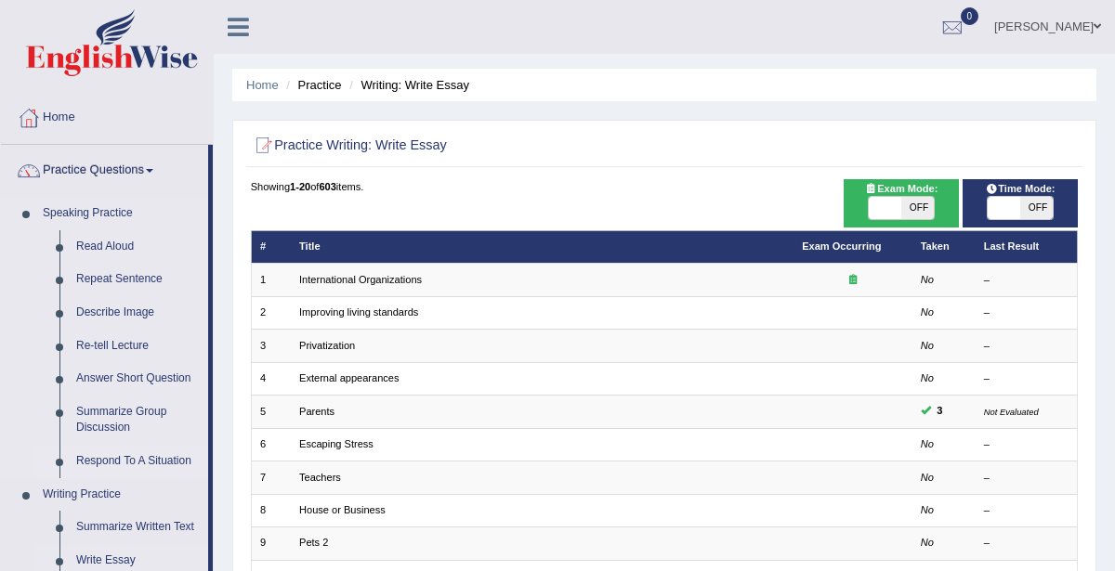
click at [141, 465] on link "Respond To A Situation" at bounding box center [138, 461] width 140 height 33
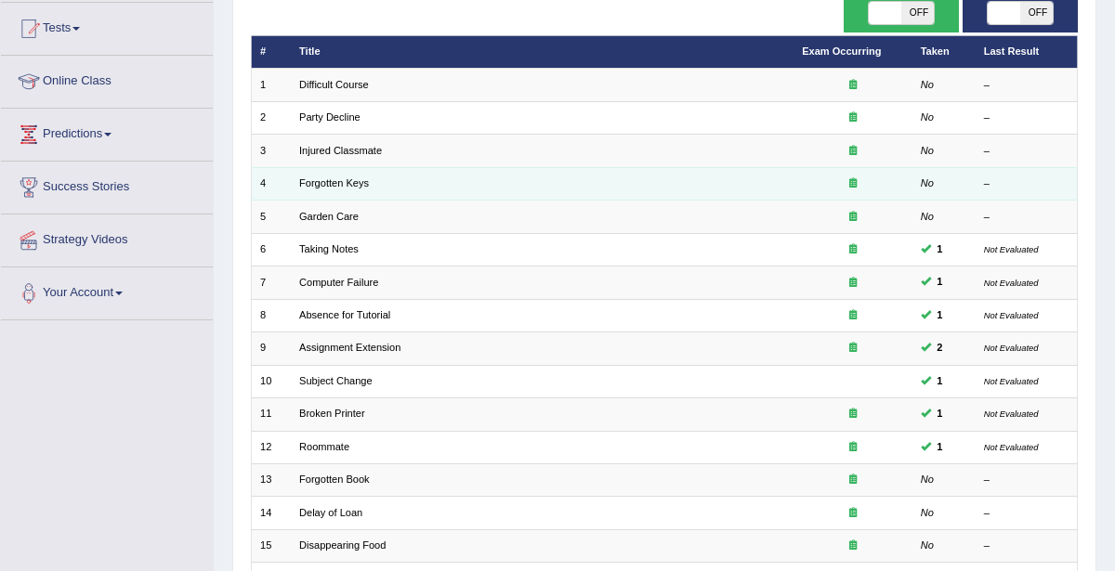
scroll to position [112, 0]
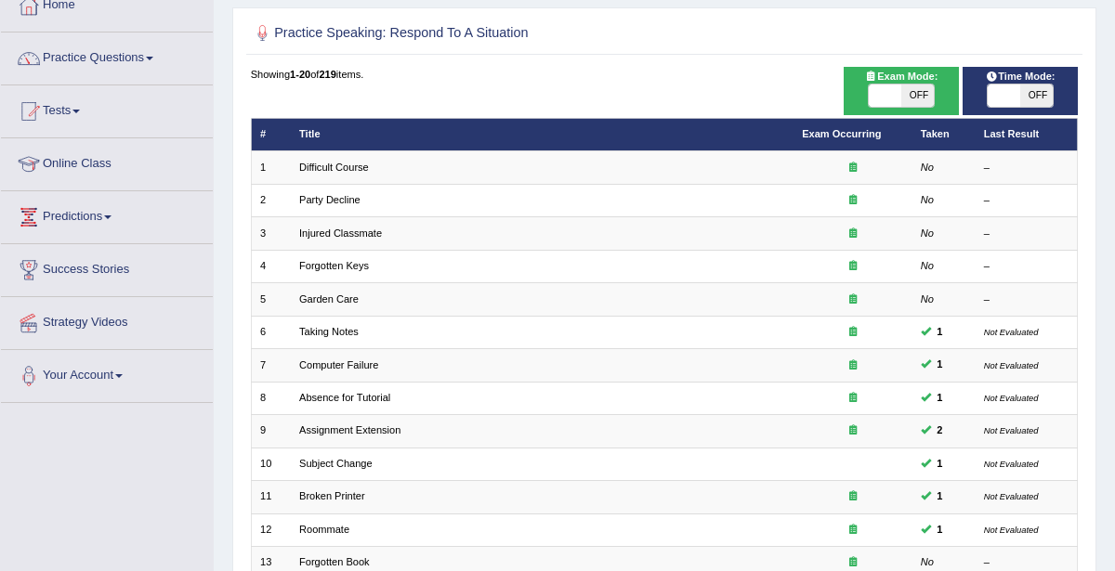
click at [914, 90] on span "OFF" at bounding box center [917, 96] width 33 height 22
checkbox input "true"
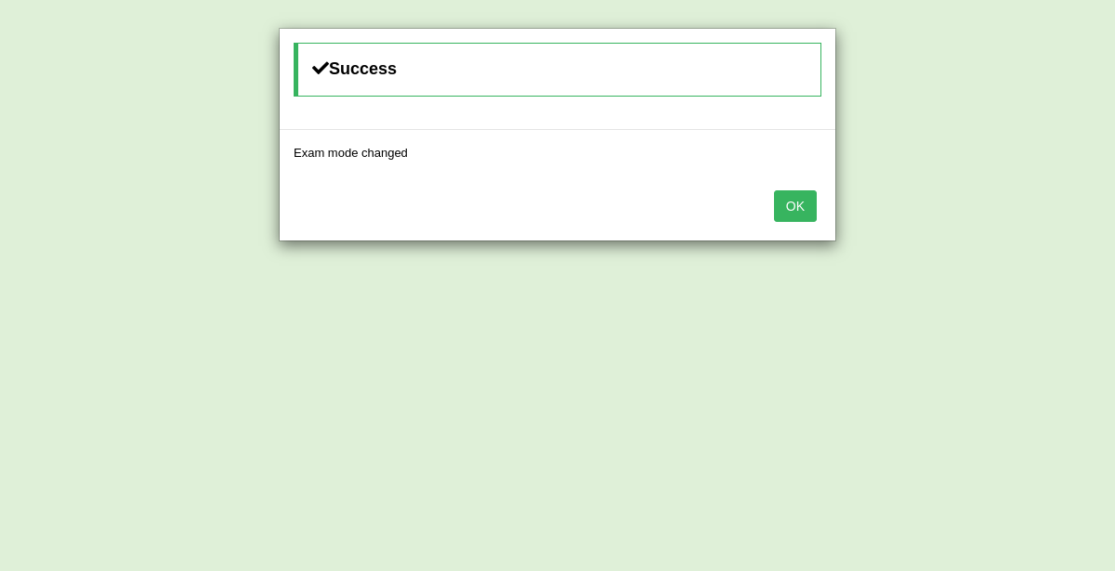
click at [775, 214] on div "OK" at bounding box center [558, 208] width 556 height 65
click at [781, 206] on button "OK" at bounding box center [795, 206] width 43 height 32
click at [794, 217] on button "OK" at bounding box center [795, 206] width 43 height 32
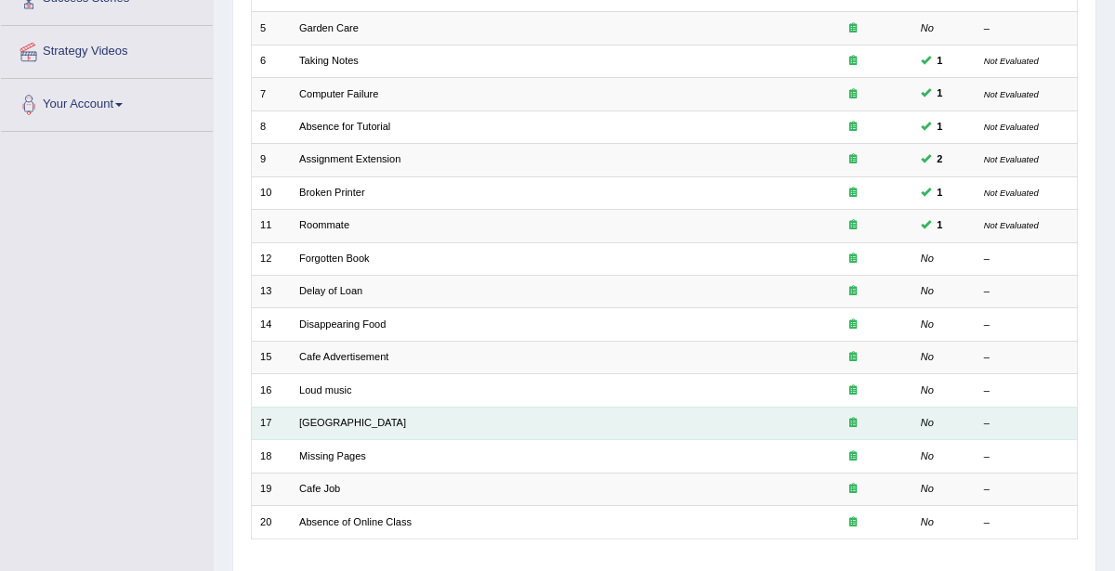
scroll to position [494, 0]
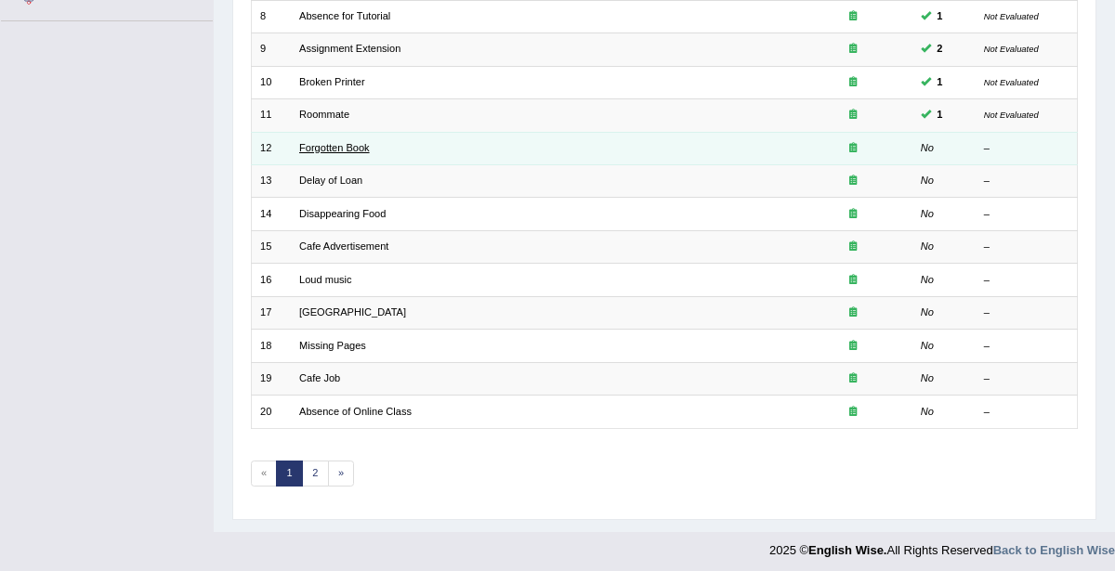
click at [335, 146] on link "Forgotten Book" at bounding box center [334, 147] width 71 height 11
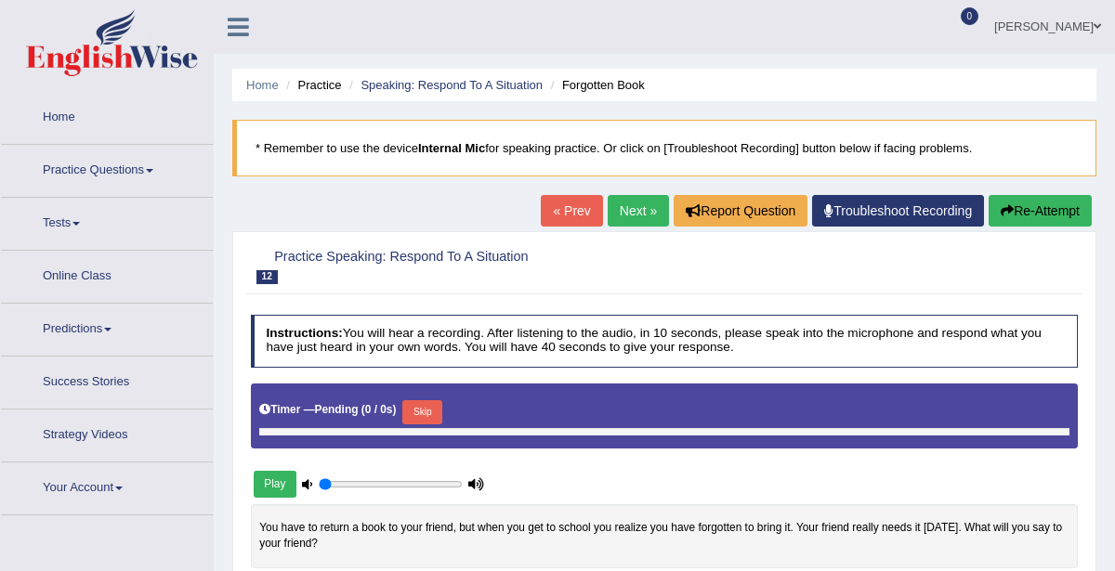
type input "1"
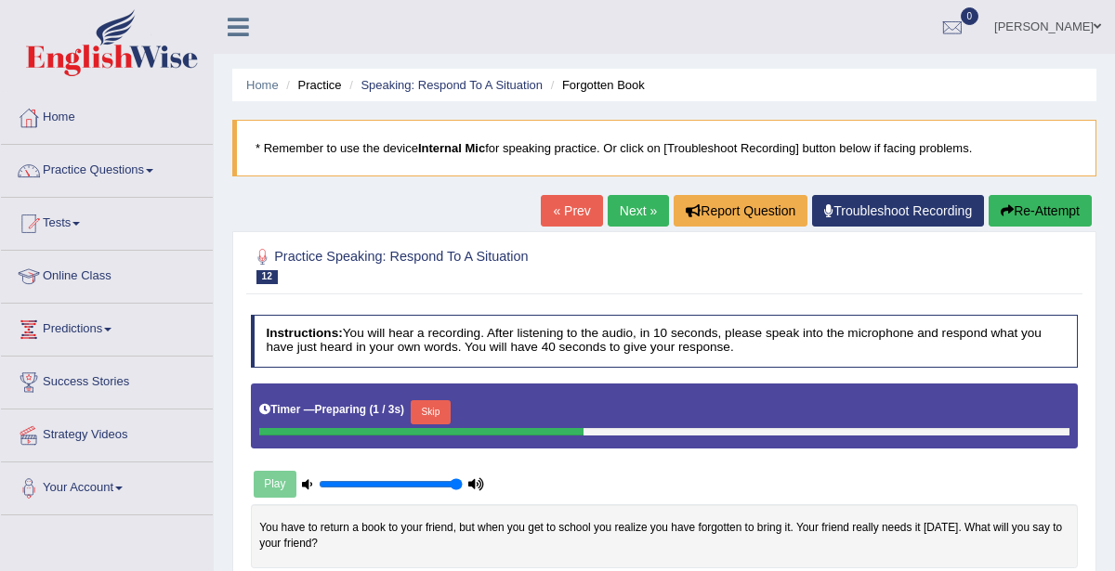
click at [645, 209] on link "Next »" at bounding box center [638, 211] width 61 height 32
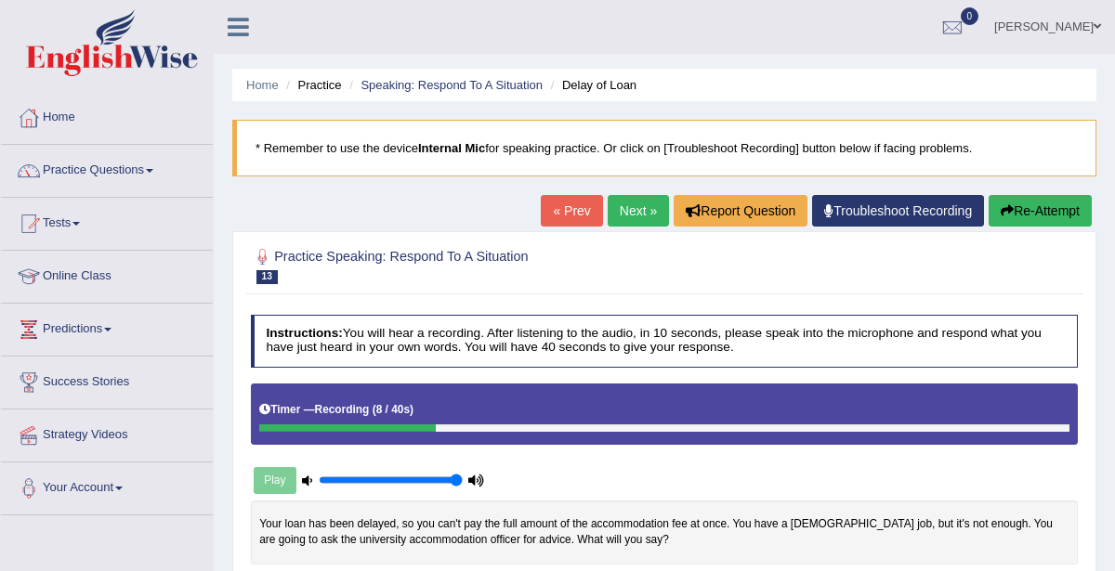
click at [1068, 200] on button "Re-Attempt" at bounding box center [1040, 211] width 103 height 32
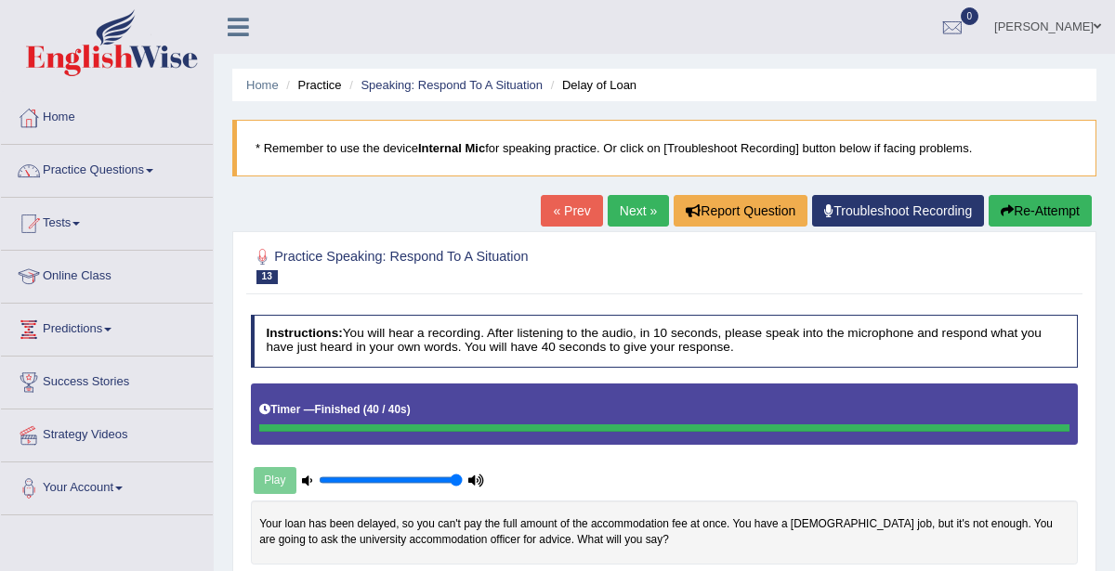
click at [648, 204] on link "Next »" at bounding box center [638, 211] width 61 height 32
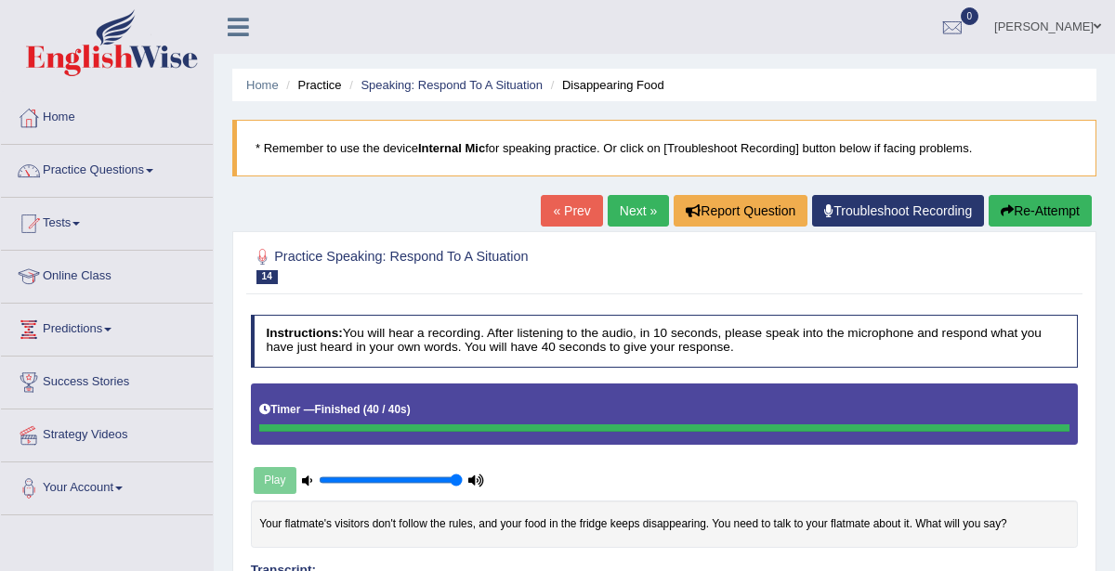
click at [620, 211] on link "Next »" at bounding box center [638, 211] width 61 height 32
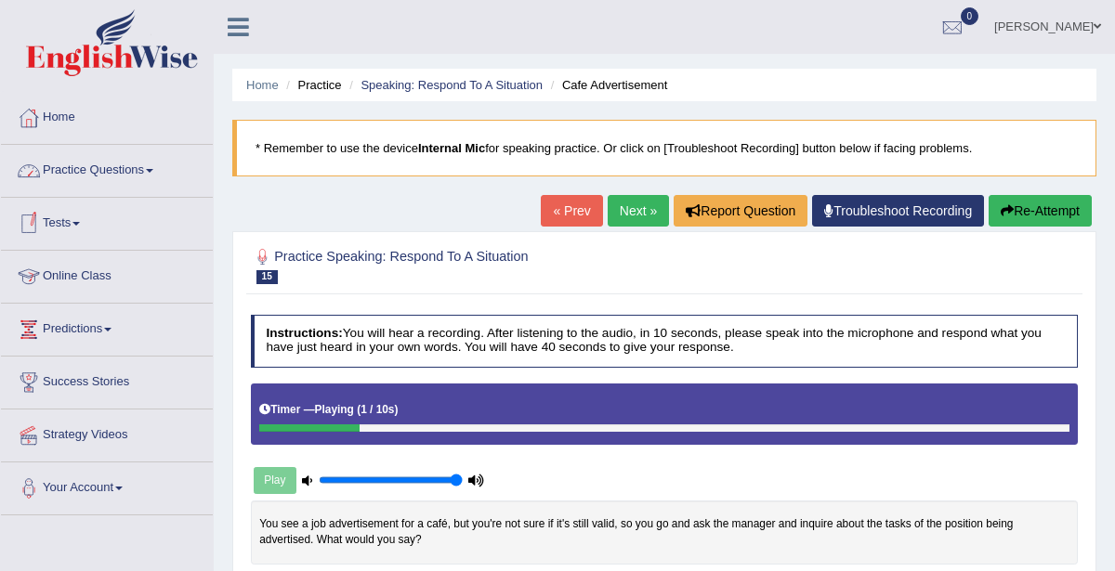
click at [146, 171] on link "Practice Questions" at bounding box center [107, 168] width 212 height 46
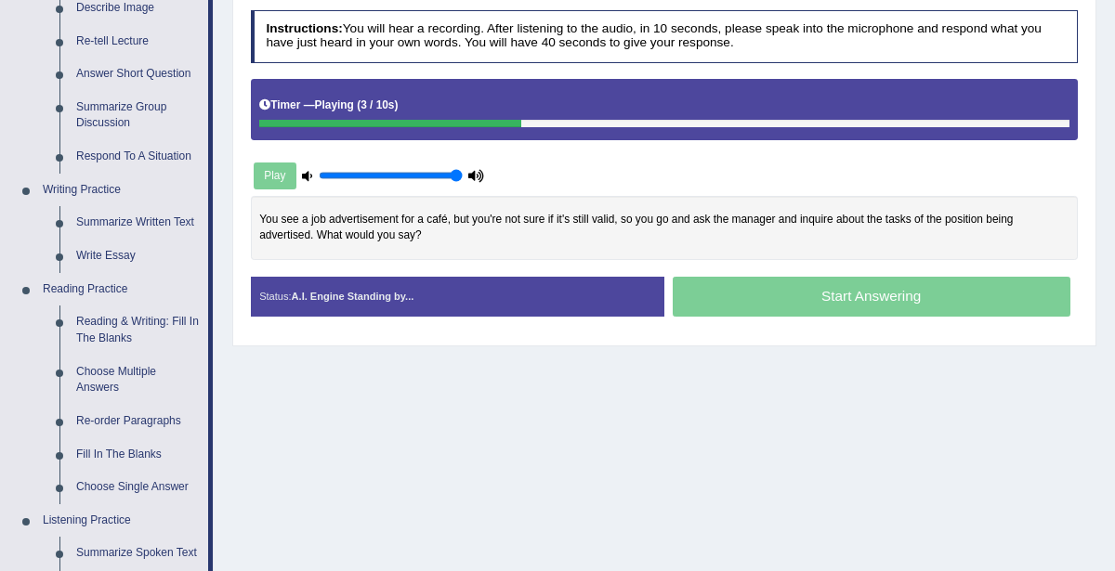
scroll to position [317, 0]
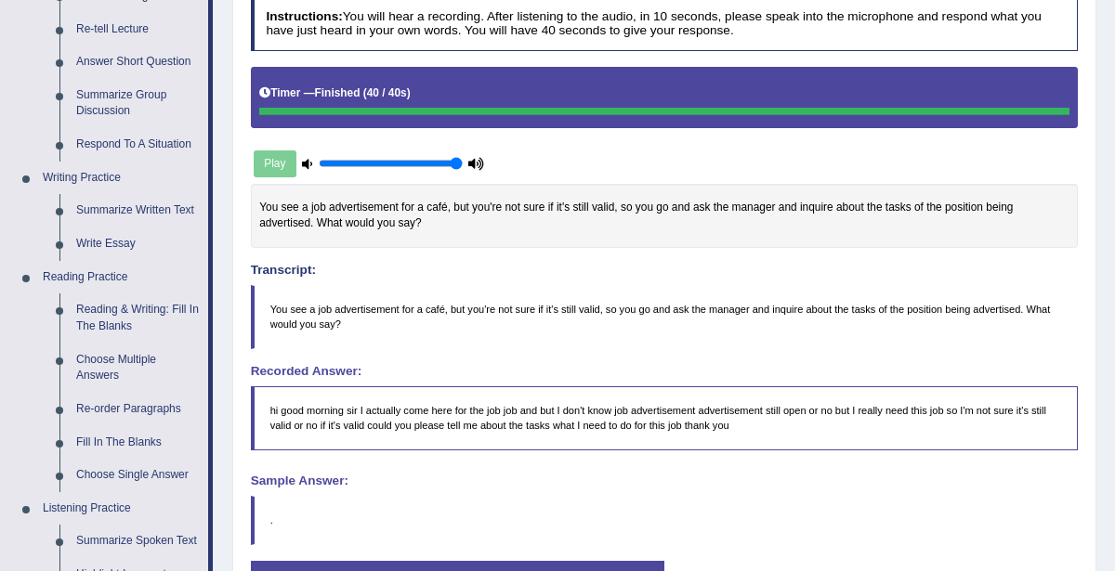
click at [0, 0] on div "Comparing text to speech..." at bounding box center [0, 0] width 0 height 0
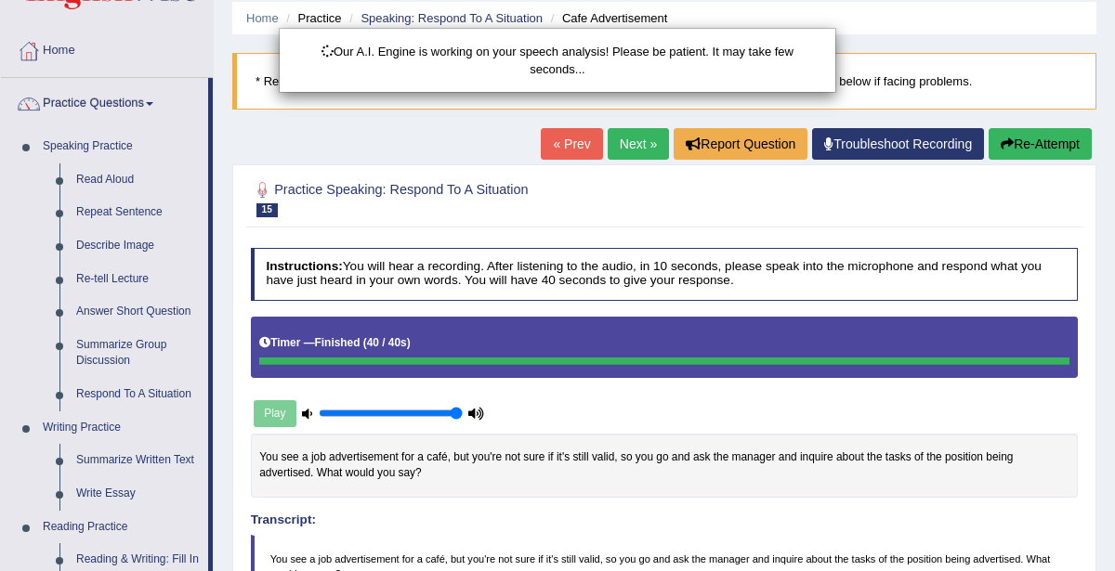
scroll to position [0, 0]
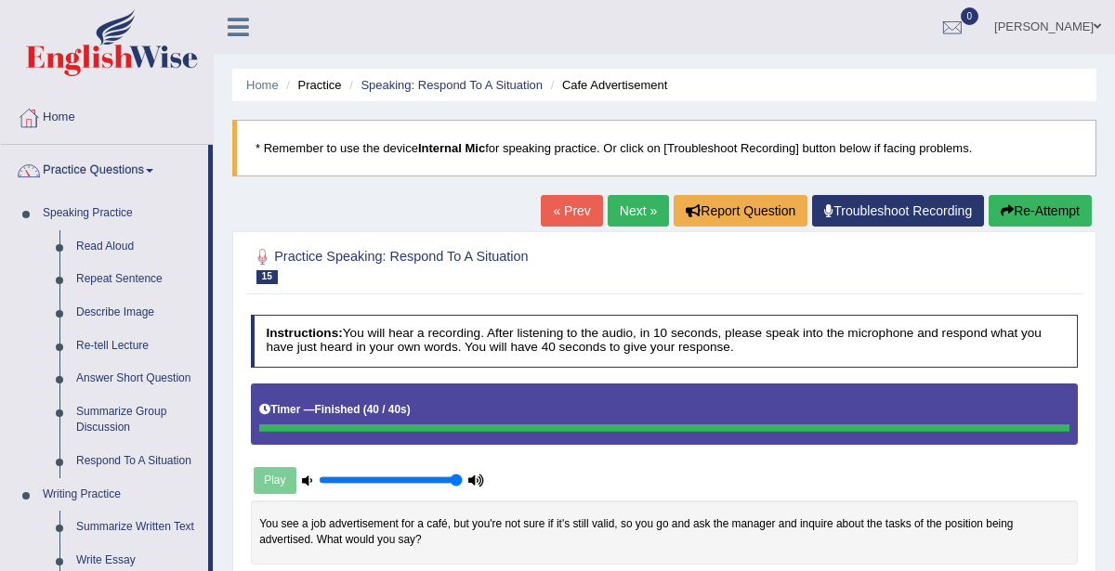
click at [639, 208] on link "Next »" at bounding box center [638, 211] width 61 height 32
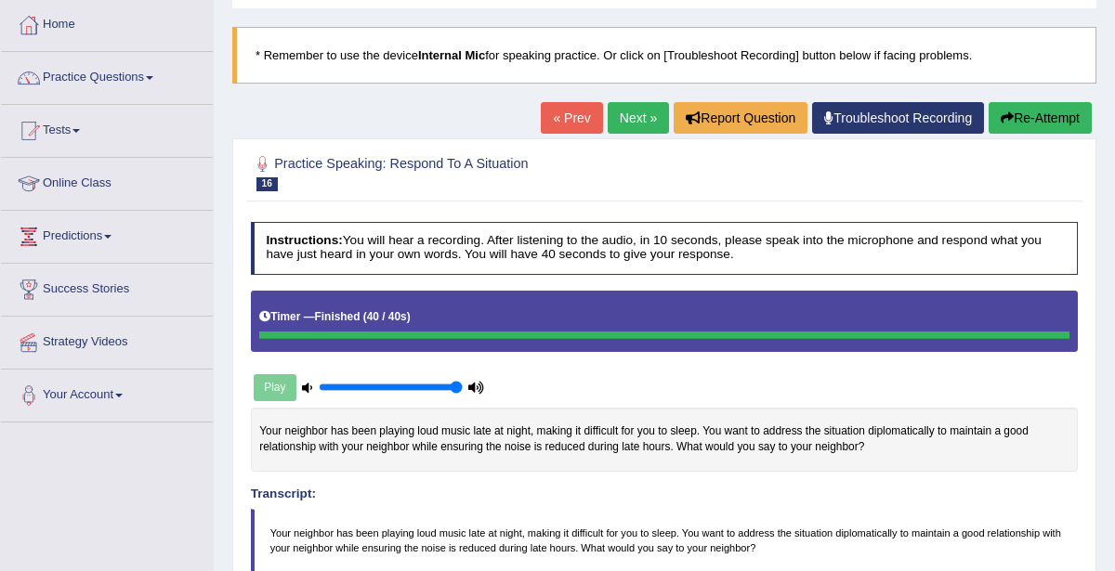
scroll to position [116, 0]
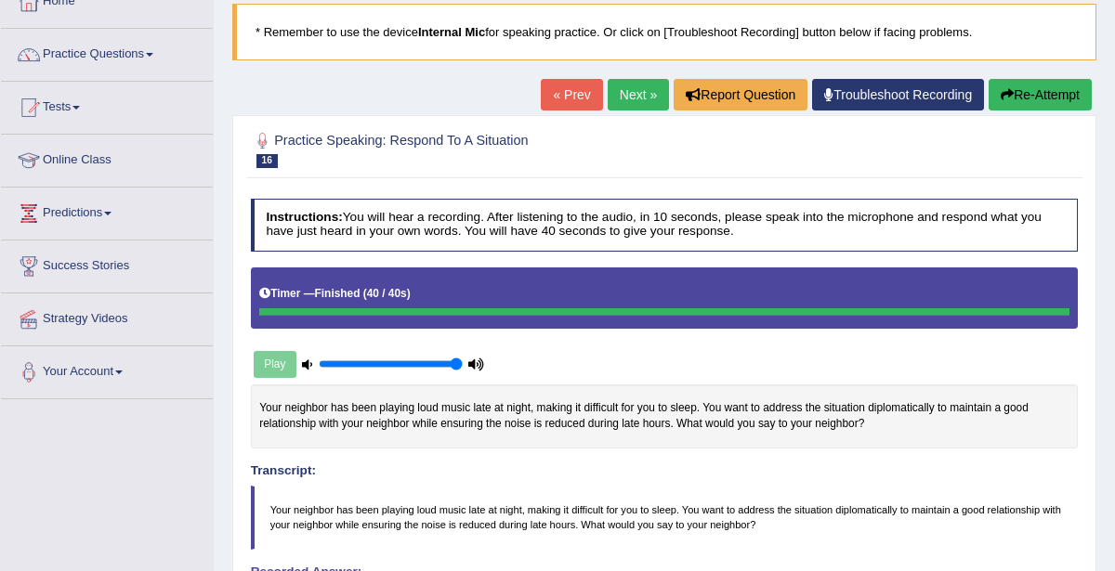
click at [654, 95] on link "Next »" at bounding box center [638, 95] width 61 height 32
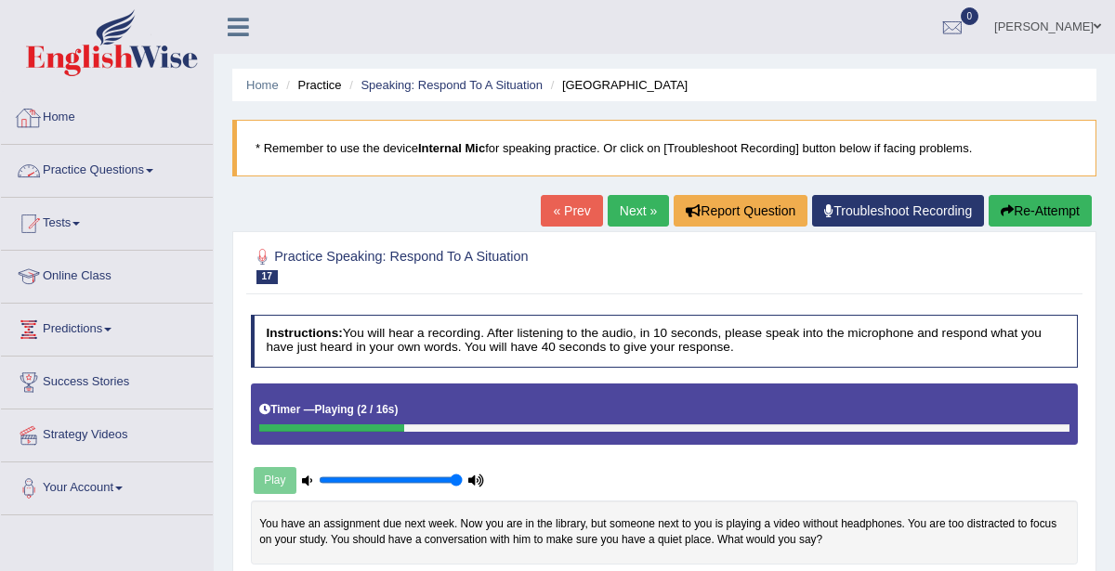
click at [131, 174] on link "Practice Questions" at bounding box center [107, 168] width 212 height 46
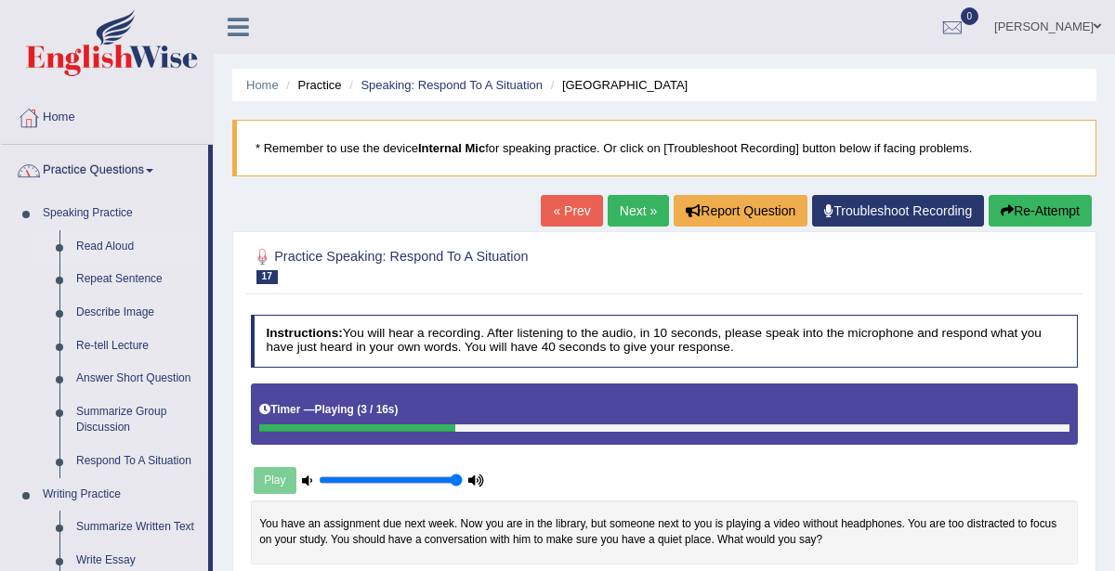
click at [116, 234] on link "Read Aloud" at bounding box center [138, 246] width 140 height 33
